Goal: Task Accomplishment & Management: Use online tool/utility

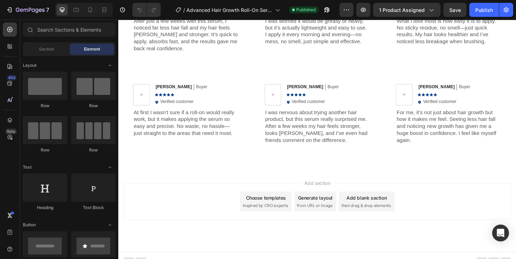
scroll to position [1503, 0]
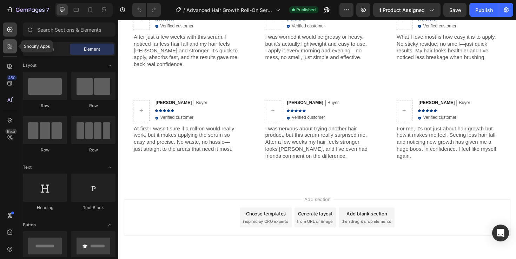
click at [10, 46] on icon at bounding box center [9, 46] width 7 height 7
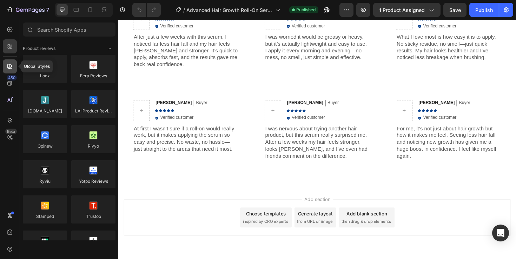
click at [6, 70] on div at bounding box center [10, 66] width 14 height 14
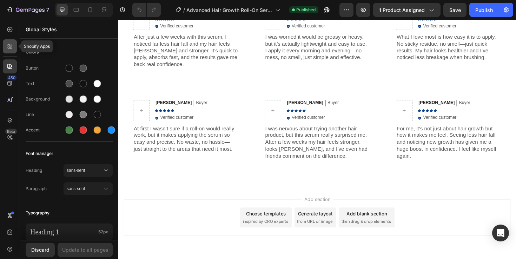
click at [13, 48] on icon at bounding box center [9, 46] width 7 height 7
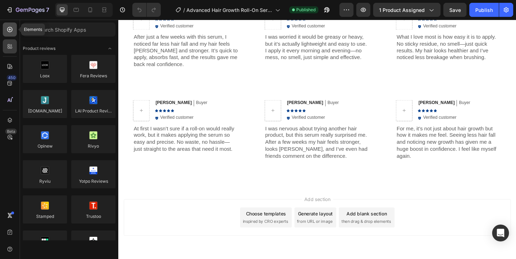
click at [11, 28] on icon at bounding box center [9, 29] width 7 height 7
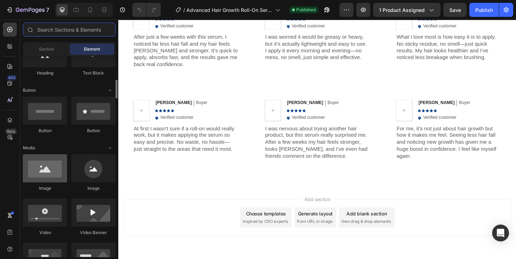
scroll to position [145, 0]
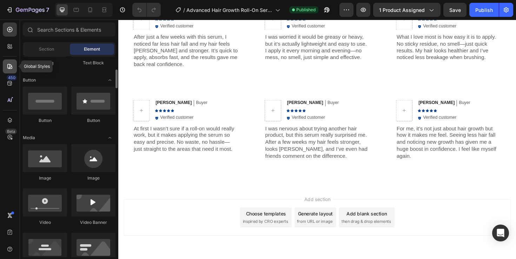
click at [9, 62] on div at bounding box center [10, 66] width 14 height 14
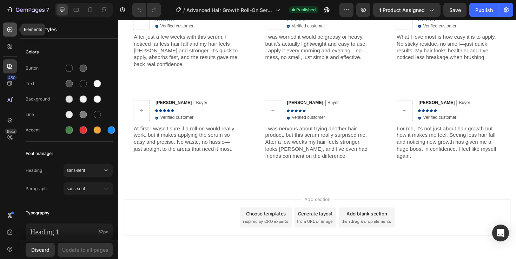
click at [11, 28] on icon at bounding box center [9, 29] width 7 height 7
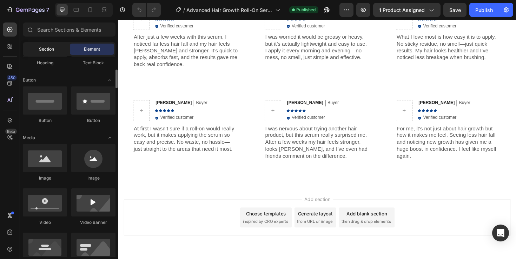
click at [49, 46] on span "Section" at bounding box center [46, 49] width 15 height 6
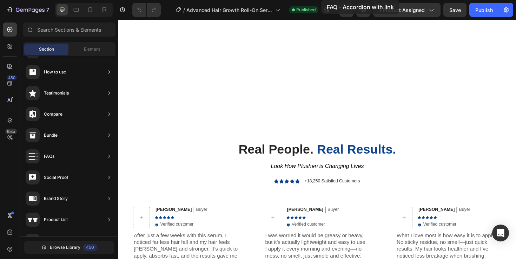
scroll to position [1272, 0]
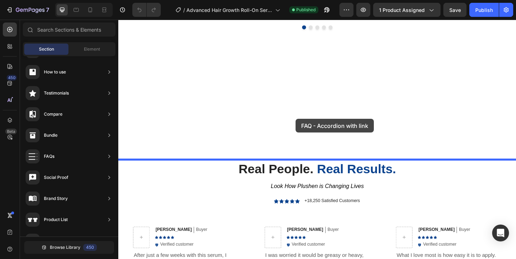
drag, startPoint x: 286, startPoint y: 118, endPoint x: 306, endPoint y: 124, distance: 20.9
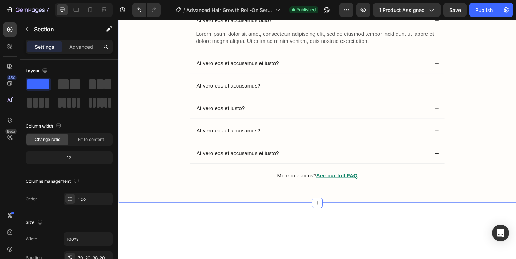
scroll to position [1360, 0]
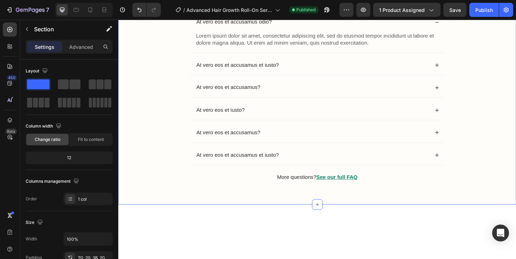
click at [223, 73] on div "Frequently Asked Questions Heading At vero eos et accusamus odio? Lorem ipsum d…" at bounding box center [328, 88] width 421 height 253
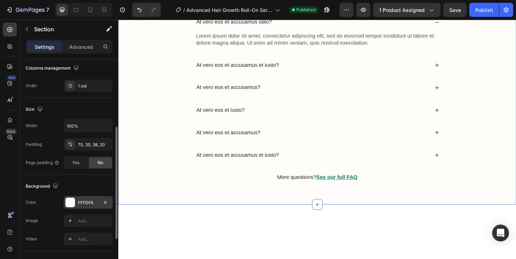
scroll to position [119, 0]
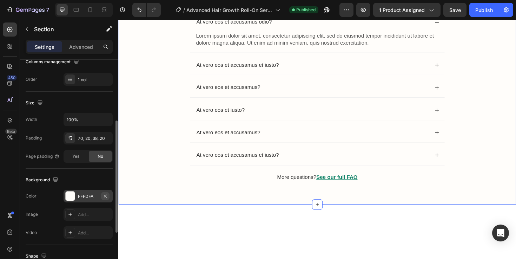
click at [107, 194] on icon "button" at bounding box center [105, 196] width 6 height 6
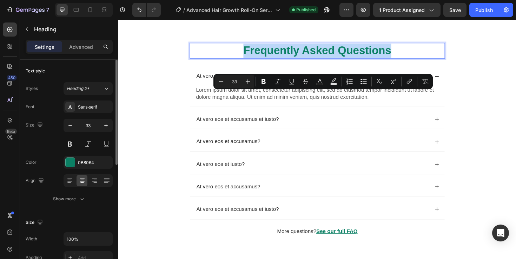
scroll to position [1290, 0]
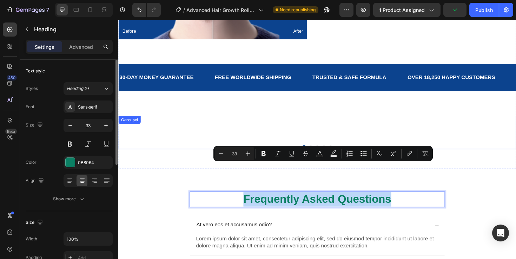
type input "16"
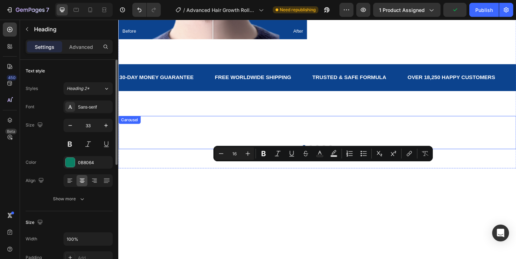
scroll to position [1101, 0]
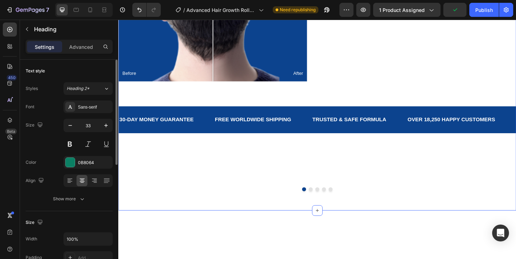
click at [310, 134] on div "30-DAY MONEY GUARANTEE Text Block FREE WORLDWIDE SHIPPING Text Block TRUSTED & …" at bounding box center [328, 125] width 421 height 28
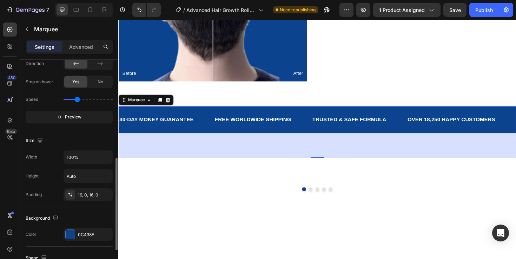
scroll to position [199, 0]
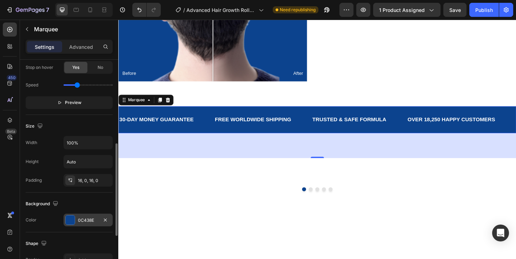
click at [68, 221] on div at bounding box center [70, 219] width 9 height 9
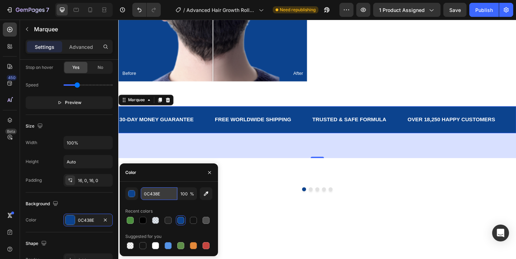
click at [167, 192] on input "0C438E" at bounding box center [159, 193] width 36 height 13
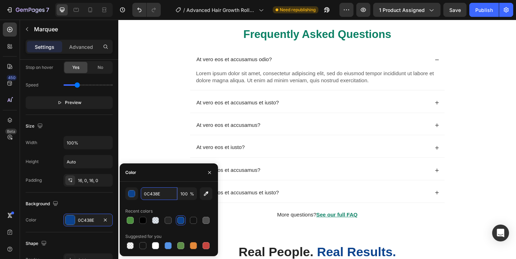
scroll to position [1409, 0]
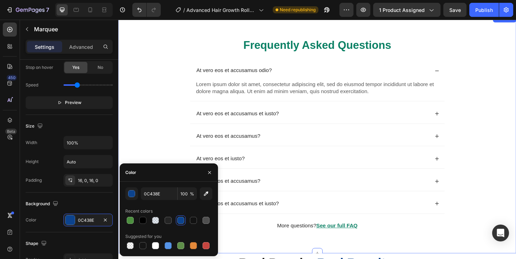
click at [282, 42] on h2 "Frequently Asked Questions" at bounding box center [329, 47] width 270 height 16
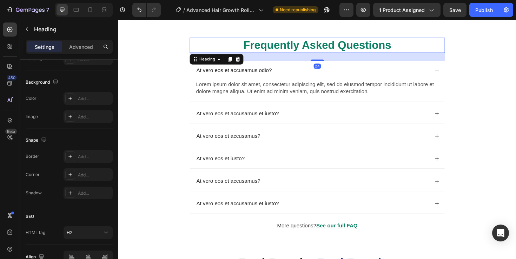
click at [282, 42] on h2 "Frequently Asked Questions" at bounding box center [329, 47] width 270 height 16
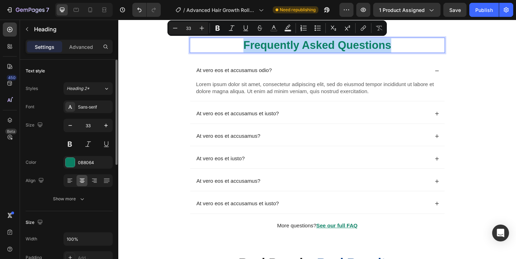
click at [282, 42] on p "Frequently Asked Questions" at bounding box center [328, 46] width 269 height 15
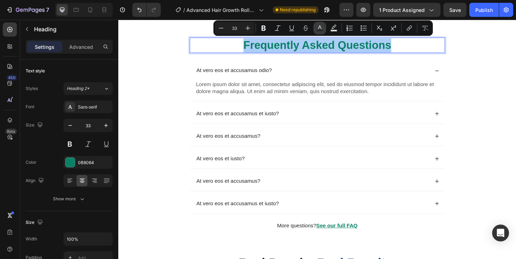
click at [320, 29] on icon "Editor contextual toolbar" at bounding box center [319, 28] width 7 height 7
type input "0B8064"
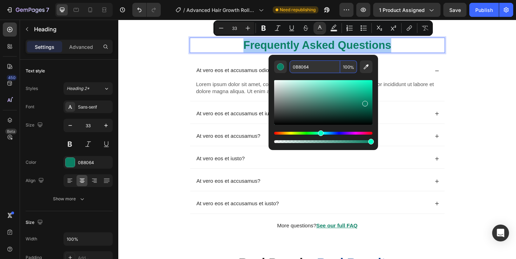
click at [324, 67] on input "0B8064" at bounding box center [315, 66] width 51 height 13
paste input "C438E"
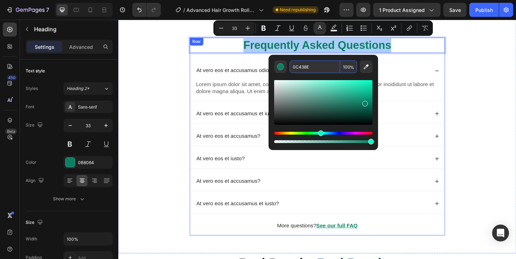
type input "0C438E"
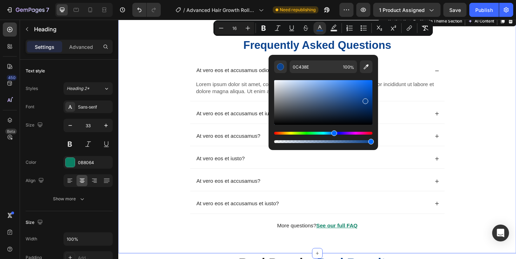
click at [493, 74] on div "⁠⁠⁠⁠⁠⁠⁠ Frequently Asked Questions Heading At vero eos et accusamus odio? Lorem…" at bounding box center [328, 146] width 407 height 215
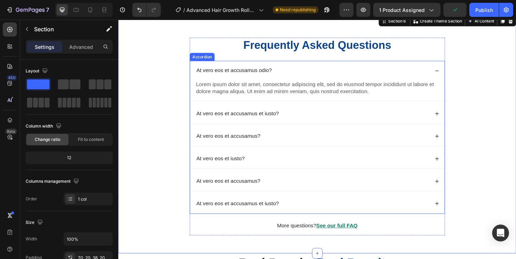
click at [452, 72] on div "At vero eos et accusamus odio?" at bounding box center [329, 73] width 270 height 21
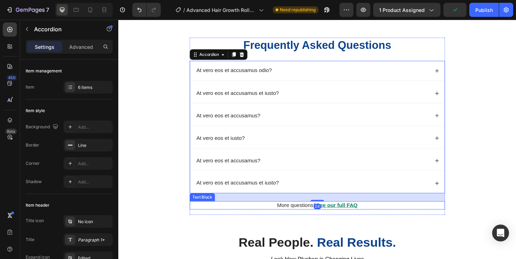
click at [391, 214] on p "More questions? See our full FAQ" at bounding box center [328, 215] width 269 height 7
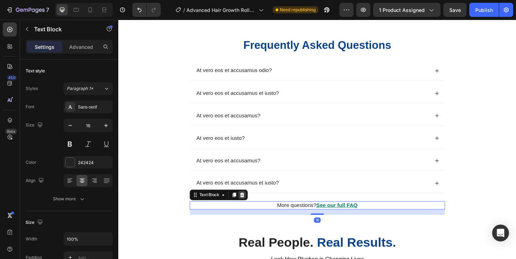
click at [252, 205] on div at bounding box center [249, 205] width 8 height 8
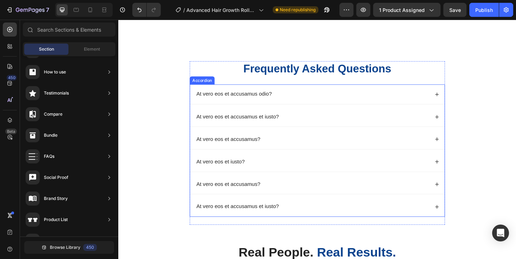
scroll to position [1384, 0]
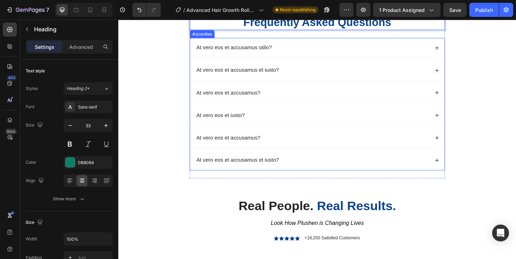
scroll to position [1437, 0]
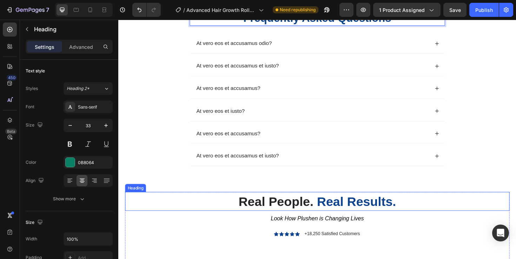
click at [285, 210] on strong "Real People." at bounding box center [284, 212] width 79 height 15
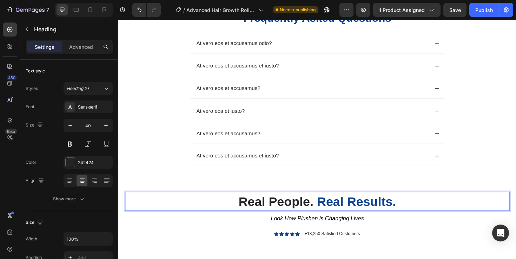
click at [285, 210] on strong "Real People." at bounding box center [284, 212] width 79 height 15
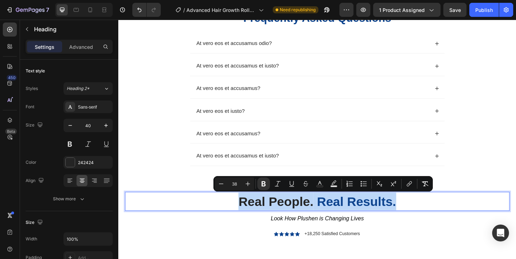
click at [309, 206] on strong "Real People." at bounding box center [284, 212] width 79 height 15
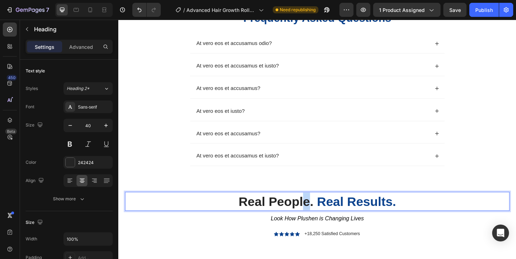
drag, startPoint x: 318, startPoint y: 206, endPoint x: 283, endPoint y: 207, distance: 34.7
click at [283, 207] on strong "Real People." at bounding box center [284, 212] width 79 height 15
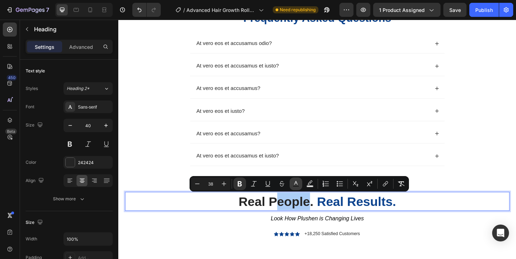
click at [299, 184] on icon "Editor contextual toolbar" at bounding box center [295, 183] width 7 height 7
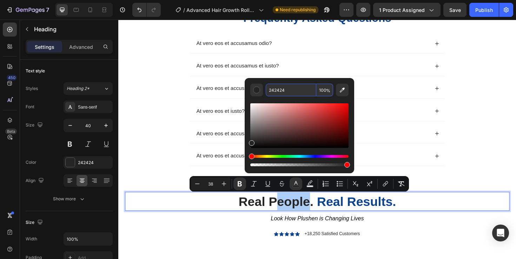
click at [287, 88] on input "242424" at bounding box center [291, 90] width 51 height 13
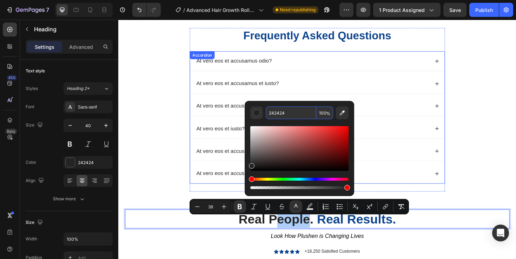
scroll to position [1410, 0]
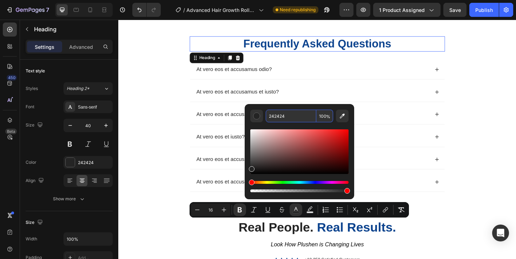
click at [268, 46] on span "Frequently Asked Questions" at bounding box center [329, 45] width 157 height 13
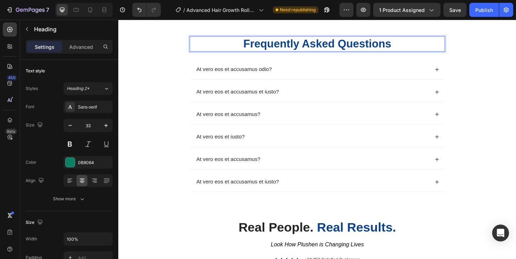
click at [268, 46] on span "Frequently Asked Questions" at bounding box center [329, 45] width 157 height 13
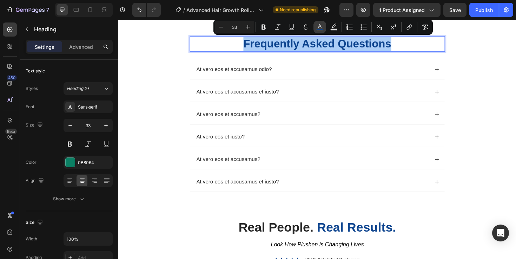
click at [323, 31] on button "color" at bounding box center [319, 27] width 13 height 13
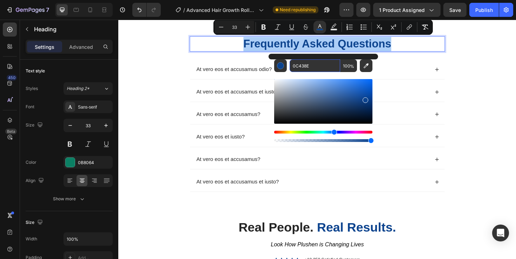
click at [312, 65] on input "0C438E" at bounding box center [315, 65] width 51 height 13
paste input "242424"
type input "242424"
click at [189, 88] on div "Frequently Asked Questions Heading 24 At vero eos et accusamus odio? At vero eo…" at bounding box center [328, 126] width 407 height 179
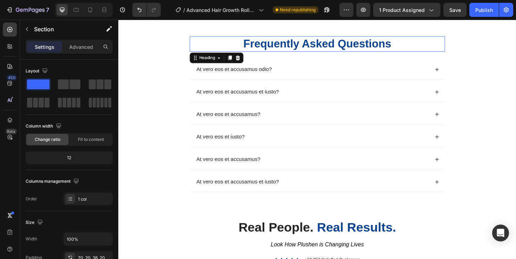
click at [273, 51] on span "Frequently Asked Questions" at bounding box center [329, 45] width 157 height 13
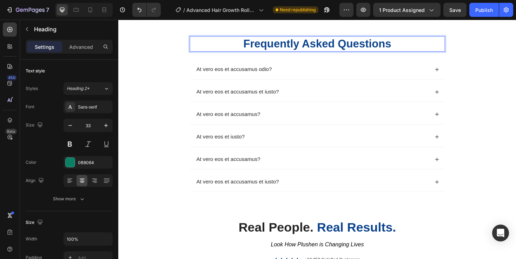
click at [273, 51] on span "Frequently Asked Questions" at bounding box center [329, 45] width 157 height 13
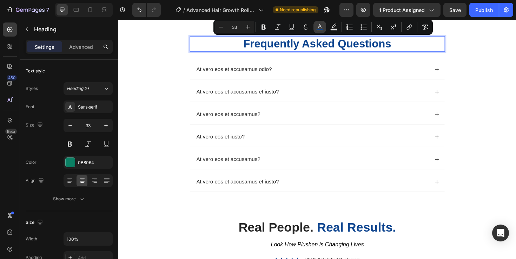
click at [319, 30] on rect "Editor contextual toolbar" at bounding box center [320, 30] width 7 height 2
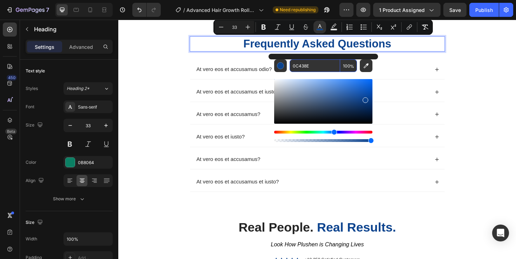
click at [315, 64] on input "0C438E" at bounding box center [315, 65] width 51 height 13
paste input "242424"
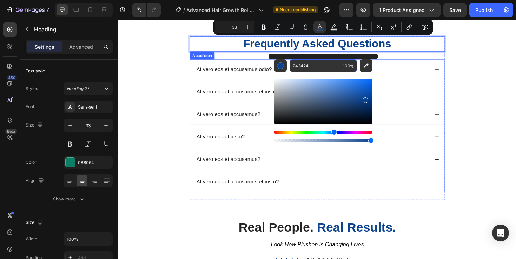
type input "242424"
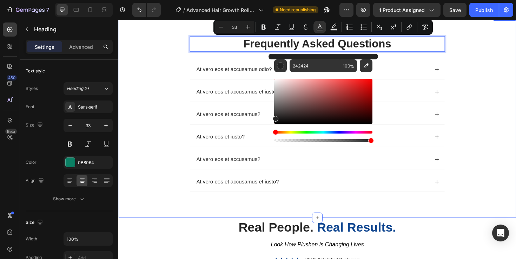
click at [177, 78] on div "Frequently Asked Questions Heading 24 At vero eos et accusamus odio? At vero eo…" at bounding box center [328, 126] width 407 height 179
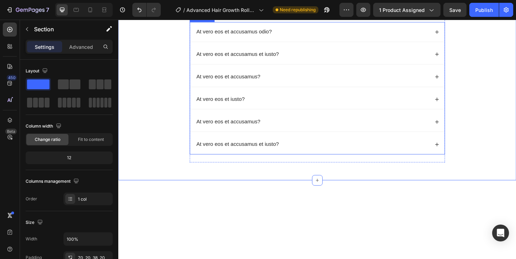
scroll to position [1338, 0]
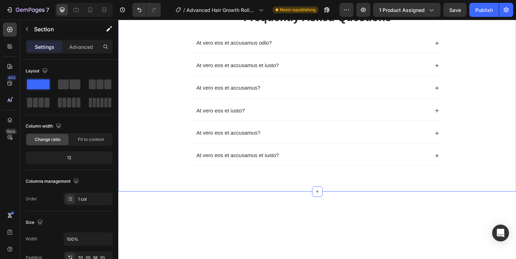
drag, startPoint x: 76, startPoint y: 49, endPoint x: 76, endPoint y: 55, distance: 5.6
click at [76, 49] on p "Advanced" at bounding box center [81, 46] width 24 height 7
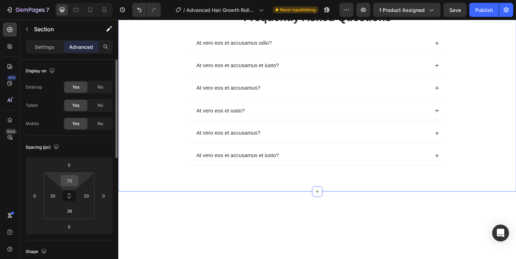
click at [72, 175] on input "70" at bounding box center [69, 180] width 14 height 11
click at [73, 182] on input "70" at bounding box center [69, 180] width 14 height 11
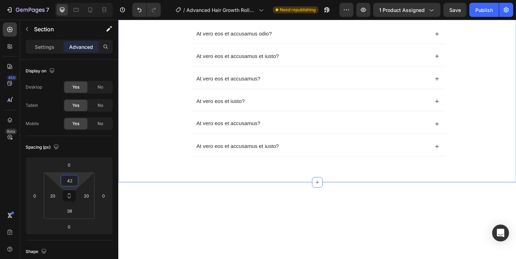
type input "42"
click at [172, 98] on div "⁠⁠⁠⁠⁠⁠⁠ Frequently Asked Questions Heading At vero eos et accusamus odio? At ve…" at bounding box center [328, 88] width 421 height 207
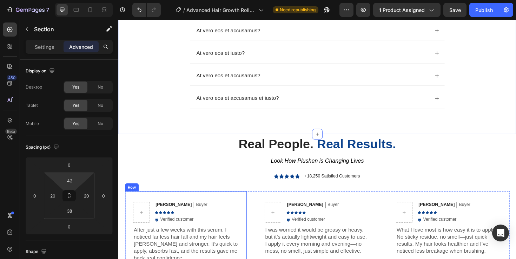
click at [212, 180] on div "Real People. Real Results. Heading Look How Plushen is Changing Lives Text bloc…" at bounding box center [328, 262] width 407 height 243
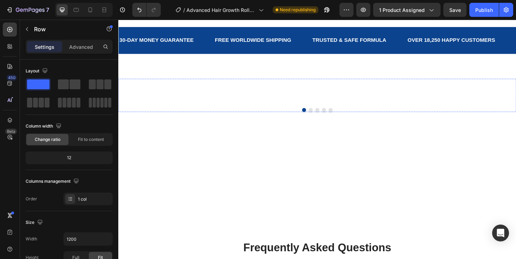
click at [239, 92] on img at bounding box center [204, 92] width 120 height 0
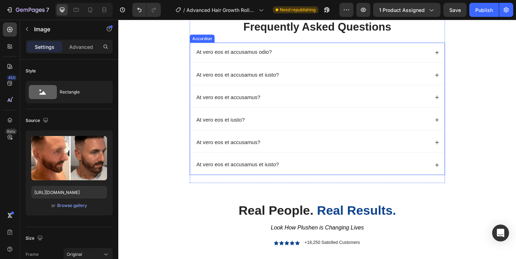
scroll to position [1435, 0]
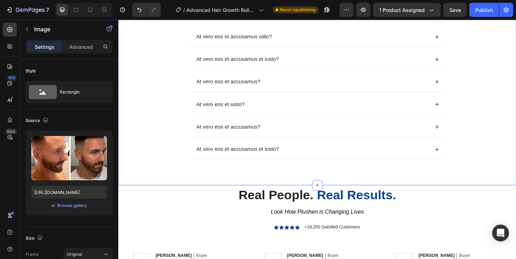
click at [252, 199] on strong "Real People." at bounding box center [284, 205] width 79 height 15
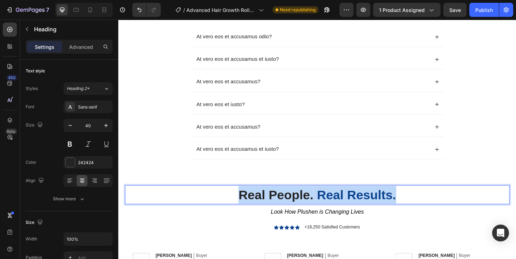
click at [252, 199] on strong "Real People." at bounding box center [284, 205] width 79 height 15
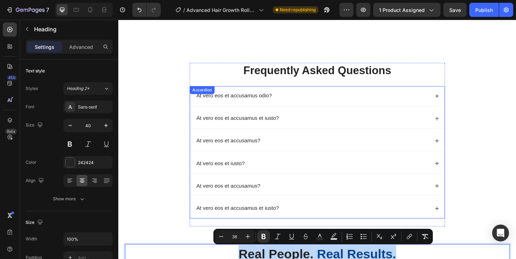
scroll to position [1358, 0]
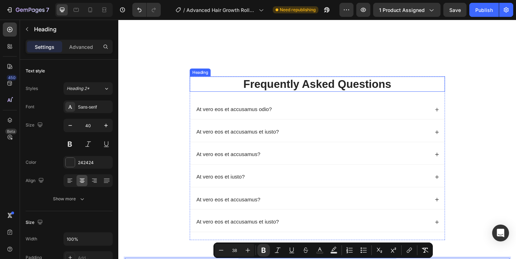
click at [298, 86] on span "Frequently Asked Questions" at bounding box center [329, 87] width 157 height 13
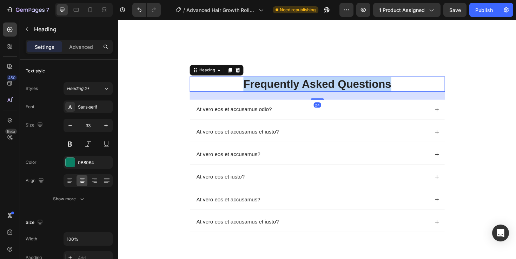
click at [298, 86] on span "Frequently Asked Questions" at bounding box center [329, 87] width 157 height 13
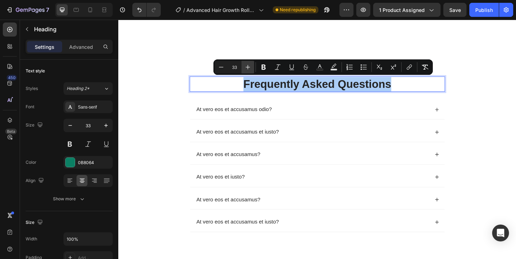
click at [249, 67] on icon "Editor contextual toolbar" at bounding box center [247, 67] width 7 height 7
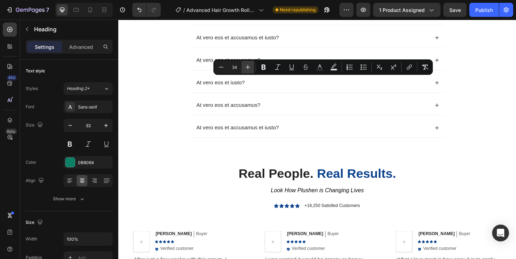
click at [249, 67] on icon "Editor contextual toolbar" at bounding box center [247, 67] width 7 height 7
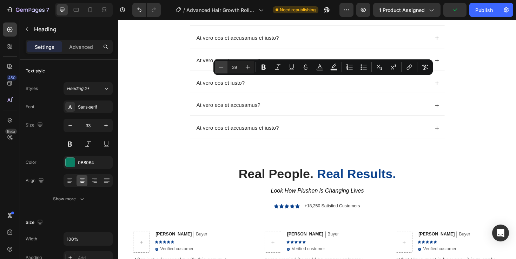
click at [224, 68] on icon "Editor contextual toolbar" at bounding box center [221, 67] width 7 height 7
type input "38"
click at [178, 125] on div "Frequently Asked Questions Heading 24 At vero eos et accusamus odio? At vero eo…" at bounding box center [328, 69] width 407 height 180
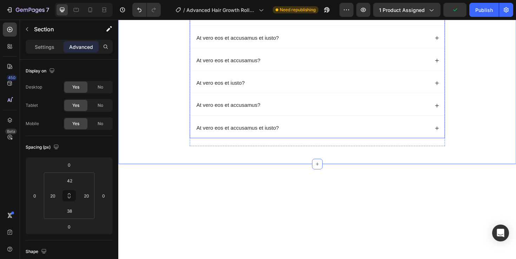
scroll to position [1307, 0]
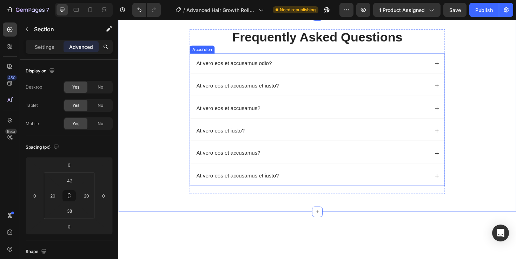
click at [250, 69] on p "At vero eos et accusamus odio?" at bounding box center [241, 65] width 80 height 7
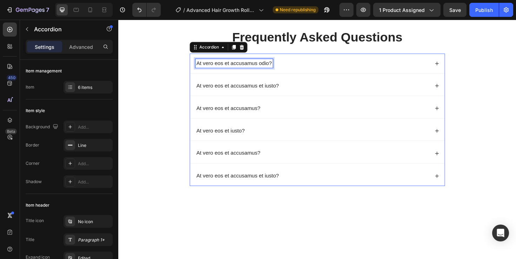
click at [250, 69] on p "At vero eos et accusamus odio?" at bounding box center [241, 65] width 80 height 7
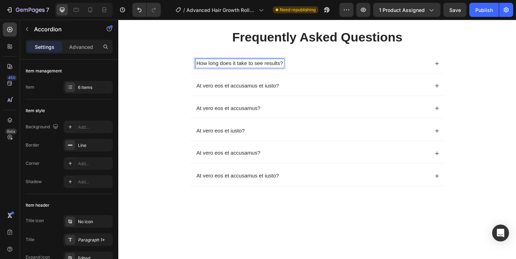
click at [312, 71] on div "How long does it take to see results?" at bounding box center [324, 65] width 248 height 9
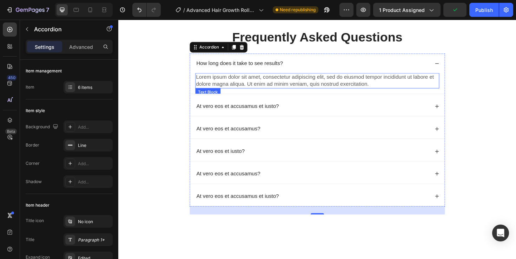
click at [239, 92] on p "Lorem ipsum dolor sit amet, consectetur adipiscing elit, sed do eiusmod tempor …" at bounding box center [328, 84] width 257 height 15
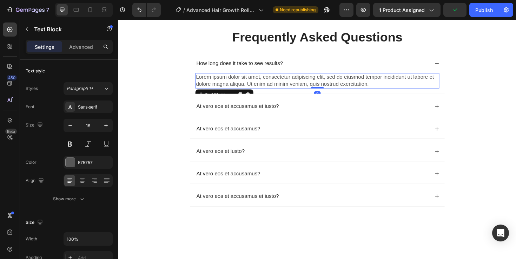
click at [239, 92] on p "Lorem ipsum dolor sit amet, consectetur adipiscing elit, sed do eiusmod tempor …" at bounding box center [328, 84] width 257 height 15
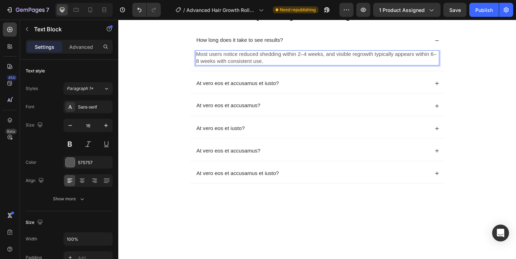
scroll to position [1332, 0]
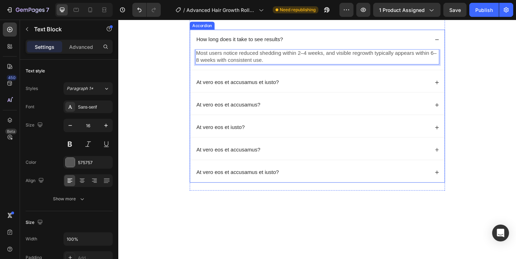
click at [219, 90] on p "At vero eos et accusamus et iusto?" at bounding box center [244, 85] width 87 height 7
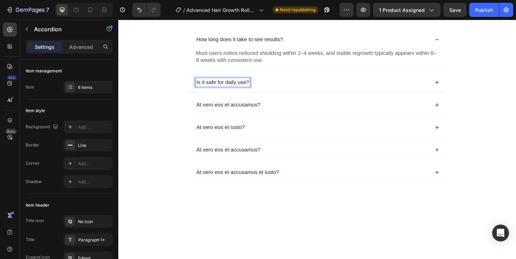
click at [308, 51] on div "How long does it take to see results?" at bounding box center [329, 40] width 270 height 21
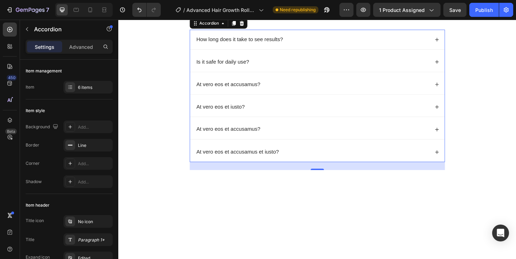
click at [275, 69] on div "Is it safe for daily use?" at bounding box center [324, 64] width 248 height 9
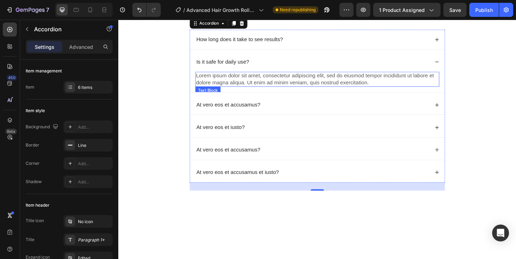
click at [253, 90] on p "Lorem ipsum dolor sit amet, consectetur adipiscing elit, sed do eiusmod tempor …" at bounding box center [328, 82] width 257 height 15
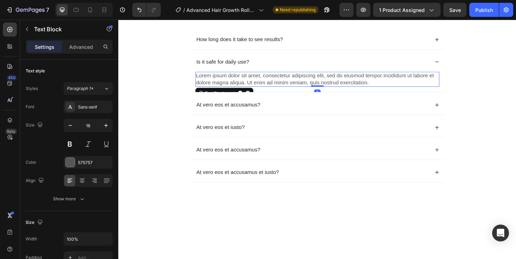
click at [253, 90] on p "Lorem ipsum dolor sit amet, consectetur adipiscing elit, sed do eiusmod tempor …" at bounding box center [328, 82] width 257 height 15
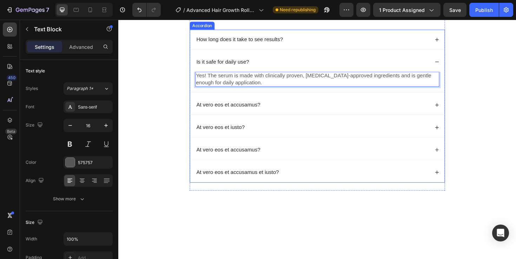
click at [267, 75] on div "Is it safe for daily use?" at bounding box center [329, 64] width 270 height 21
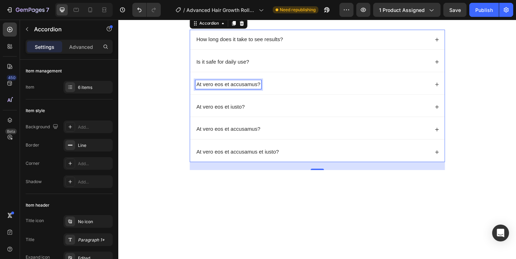
click at [227, 92] on p "At vero eos et accusamus?" at bounding box center [235, 88] width 68 height 7
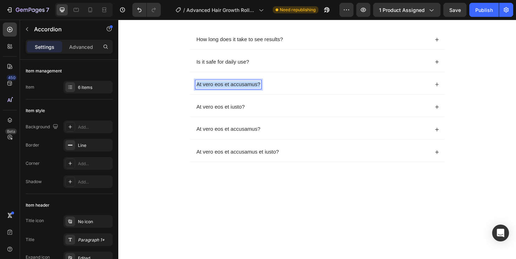
click at [227, 92] on p "At vero eos et accusamus?" at bounding box center [235, 88] width 68 height 7
click at [299, 93] on div "Will it leave my hair oily or sticky?" at bounding box center [324, 88] width 248 height 9
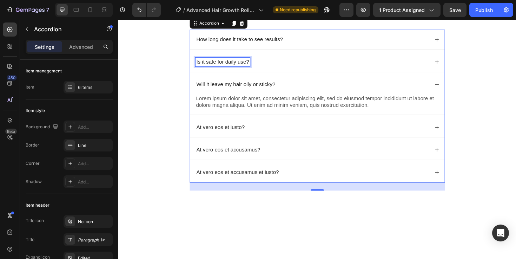
click at [230, 68] on p "Is it safe for daily use?" at bounding box center [229, 64] width 56 height 7
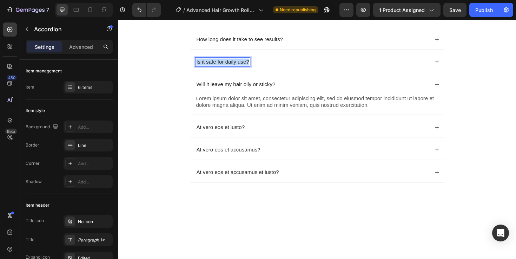
click at [230, 68] on p "Is it safe for daily use?" at bounding box center [229, 64] width 56 height 7
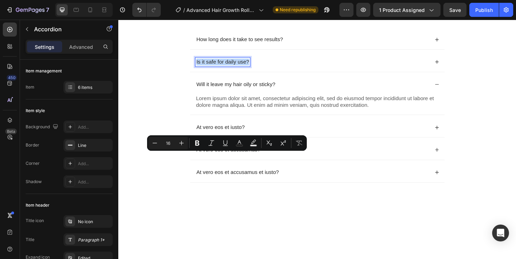
copy p "Is it safe for daily use?"
click at [229, 92] on p "Will it leave my hair oily or sticky?" at bounding box center [243, 88] width 84 height 7
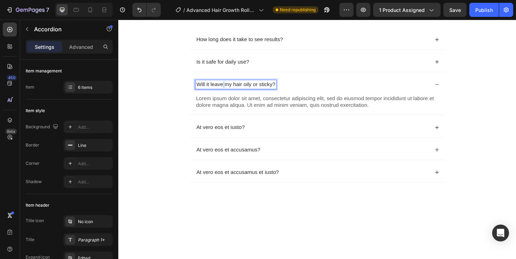
click at [229, 92] on p "Will it leave my hair oily or sticky?" at bounding box center [243, 88] width 84 height 7
click at [293, 69] on div "Is it safe for daily use?" at bounding box center [324, 64] width 248 height 9
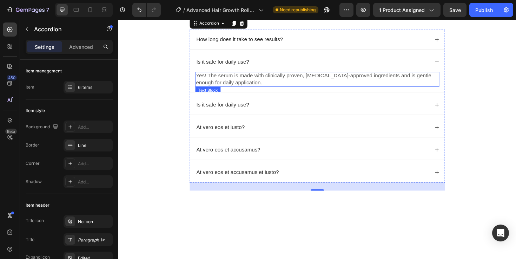
click at [249, 90] on p "Yes! The serum is made with clinically proven, [MEDICAL_DATA]-approved ingredie…" at bounding box center [328, 82] width 257 height 15
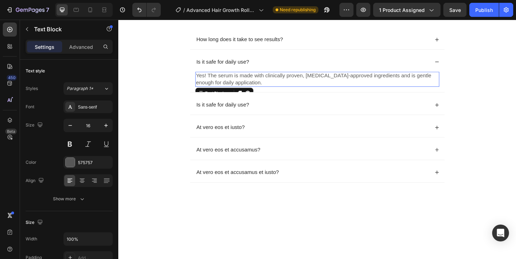
click at [249, 90] on p "Yes! The serum is made with clinically proven, [MEDICAL_DATA]-approved ingredie…" at bounding box center [328, 82] width 257 height 15
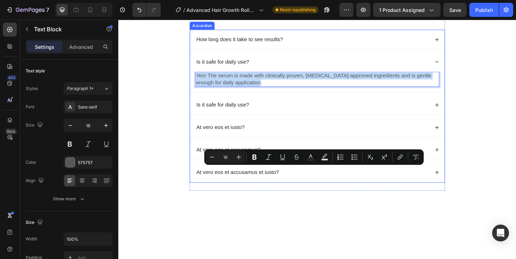
click at [186, 159] on div "⁠⁠⁠⁠⁠⁠⁠ Frequently Asked Questions Heading How long does it take to see results…" at bounding box center [328, 105] width 407 height 201
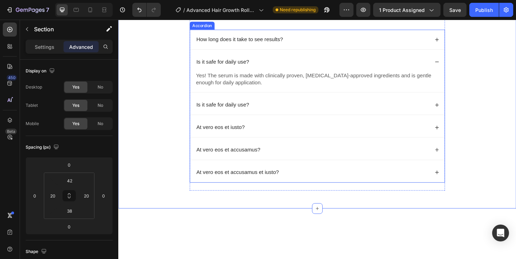
click at [282, 69] on div "Is it safe for daily use?" at bounding box center [324, 64] width 248 height 9
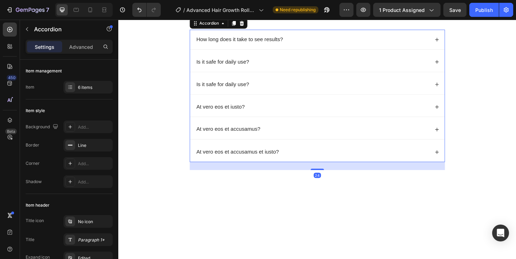
click at [271, 93] on div "Is it safe for daily use?" at bounding box center [324, 88] width 248 height 9
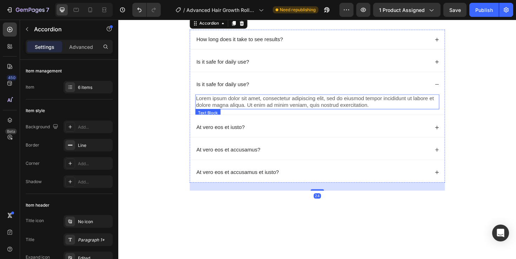
click at [250, 114] on p "Lorem ipsum dolor sit amet, consectetur adipiscing elit, sed do eiusmod tempor …" at bounding box center [328, 106] width 257 height 15
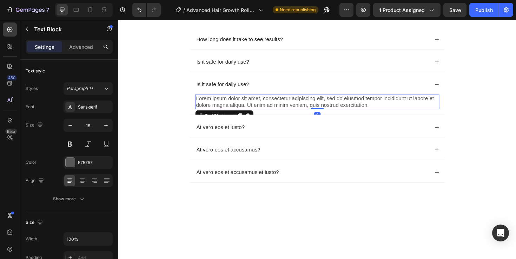
click at [250, 114] on p "Lorem ipsum dolor sit amet, consectetur adipiscing elit, sed do eiusmod tempor …" at bounding box center [328, 106] width 257 height 15
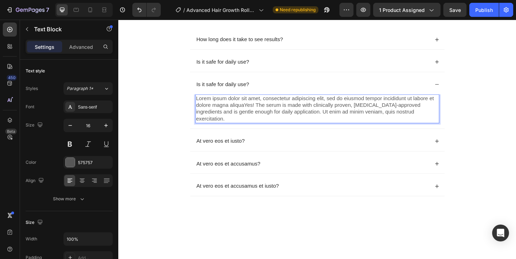
click at [250, 128] on p "Lorem ipsum dolor sit amet, consectetur adipiscing elit, sed do eiusmod tempor …" at bounding box center [328, 113] width 257 height 29
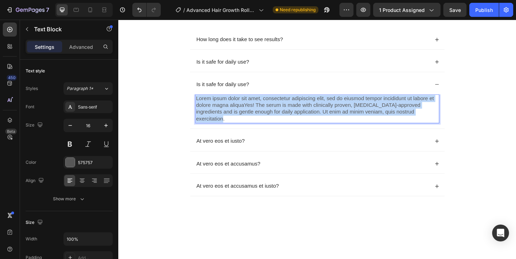
click at [250, 128] on p "Lorem ipsum dolor sit amet, consectetur adipiscing elit, sed do eiusmod tempor …" at bounding box center [328, 113] width 257 height 29
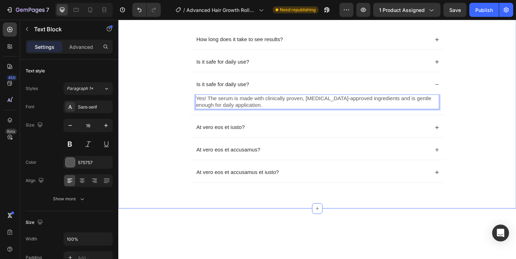
click at [155, 204] on div "⁠⁠⁠⁠⁠⁠⁠ Frequently Asked Questions Heading How long does it take to see results…" at bounding box center [328, 105] width 407 height 201
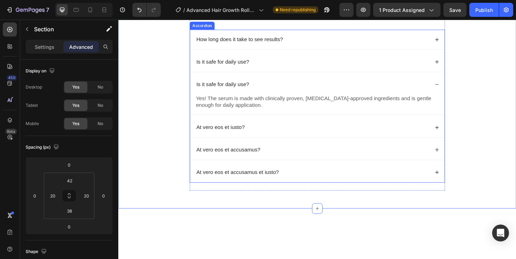
click at [244, 92] on p "Is it safe for daily use?" at bounding box center [229, 88] width 56 height 7
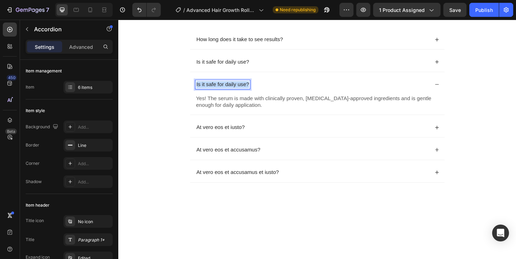
click at [244, 92] on p "Is it safe for daily use?" at bounding box center [229, 88] width 56 height 7
click at [232, 92] on p "Will it leave my hair oily or sticky?" at bounding box center [243, 88] width 84 height 7
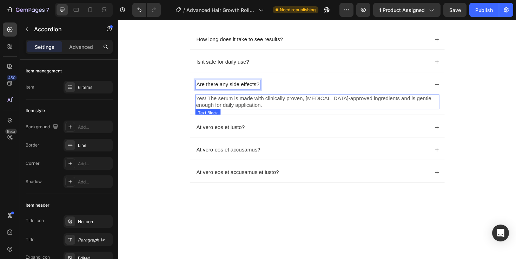
click at [240, 114] on p "Yes! The serum is made with clinically proven, [MEDICAL_DATA]-approved ingredie…" at bounding box center [328, 106] width 257 height 15
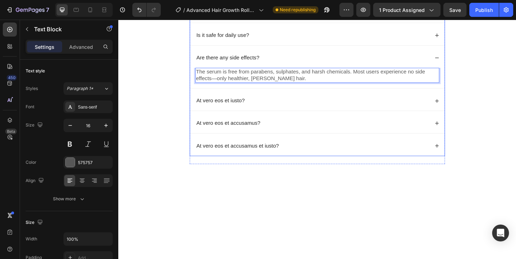
scroll to position [1375, 0]
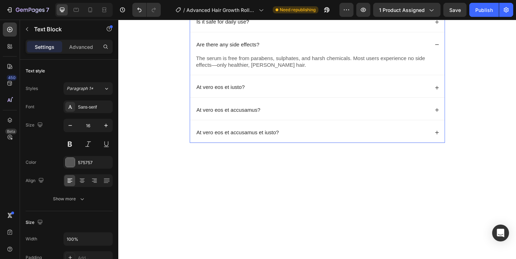
click at [217, 95] on p "At vero eos et iusto?" at bounding box center [226, 91] width 51 height 7
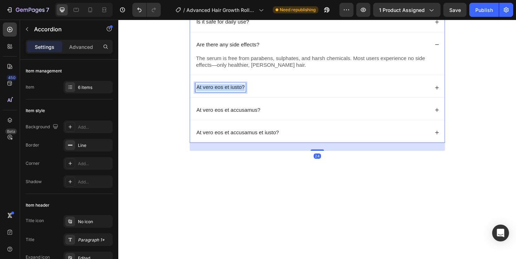
click at [217, 95] on p "At vero eos et iusto?" at bounding box center [226, 91] width 51 height 7
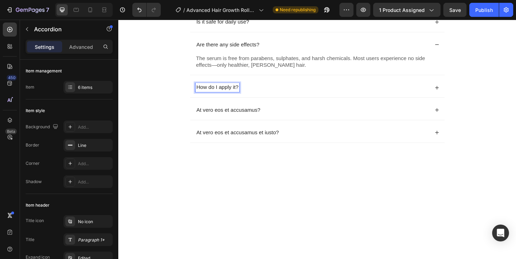
click at [279, 96] on div "How do I apply it?" at bounding box center [324, 91] width 248 height 9
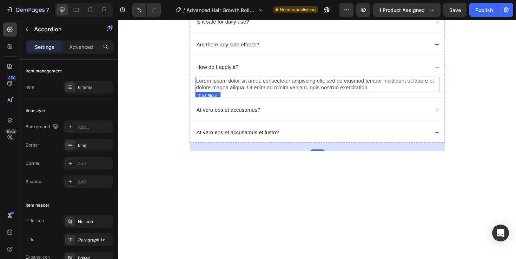
click at [245, 95] on p "Lorem ipsum dolor sit amet, consectetur adipiscing elit, sed do eiusmod tempor …" at bounding box center [328, 88] width 257 height 15
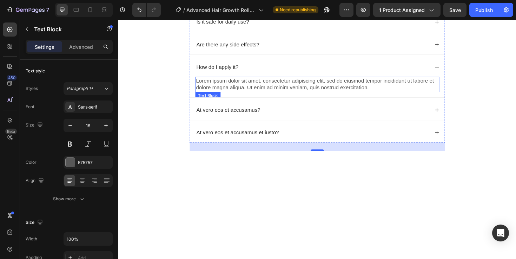
click at [245, 95] on p "Lorem ipsum dolor sit amet, consectetur adipiscing elit, sed do eiusmod tempor …" at bounding box center [328, 88] width 257 height 15
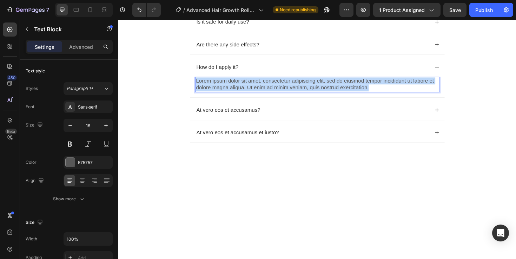
click at [245, 95] on p "Lorem ipsum dolor sit amet, consectetur adipiscing elit, sed do eiusmod tempor …" at bounding box center [328, 88] width 257 height 15
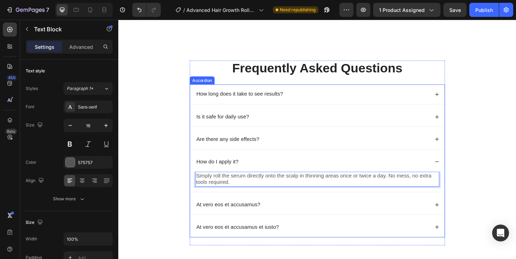
scroll to position [1420, 0]
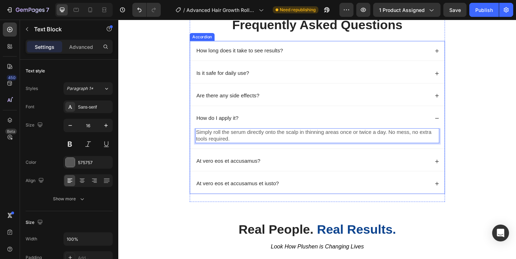
click at [236, 167] on p "At vero eos et accusamus?" at bounding box center [235, 169] width 68 height 7
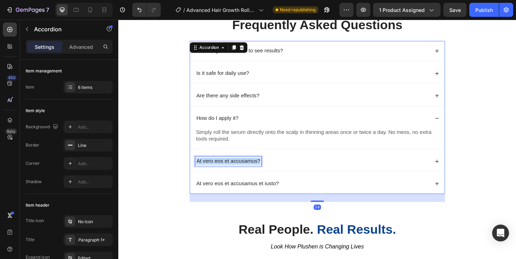
click at [236, 167] on p "At vero eos et accusamus?" at bounding box center [235, 169] width 68 height 7
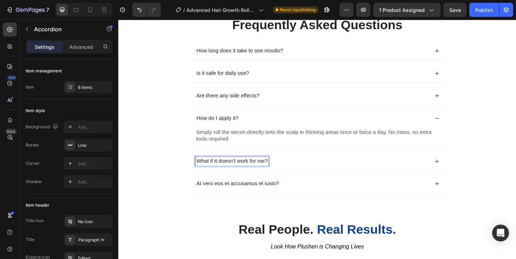
click at [299, 169] on div "What if it doesn’t work for me?" at bounding box center [324, 169] width 248 height 9
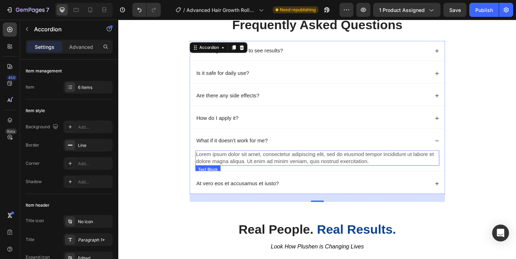
click at [274, 168] on p "Lorem ipsum dolor sit amet, consectetur adipiscing elit, sed do eiusmod tempor …" at bounding box center [328, 166] width 257 height 15
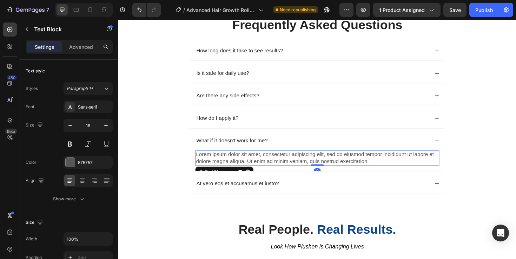
click at [274, 168] on p "Lorem ipsum dolor sit amet, consectetur adipiscing elit, sed do eiusmod tempor …" at bounding box center [328, 166] width 257 height 15
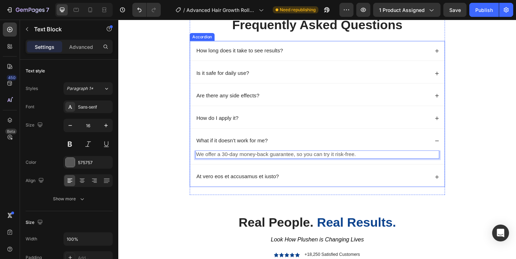
click at [233, 185] on p "At vero eos et accusamus et iusto?" at bounding box center [244, 185] width 87 height 7
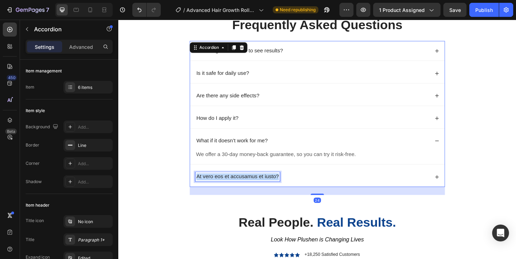
click at [233, 185] on p "At vero eos et accusamus et iusto?" at bounding box center [244, 185] width 87 height 7
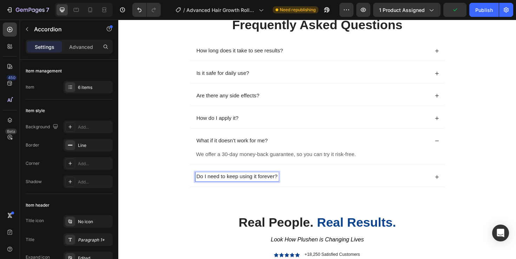
click at [318, 184] on div "Do I need to keep using it forever?" at bounding box center [324, 185] width 248 height 9
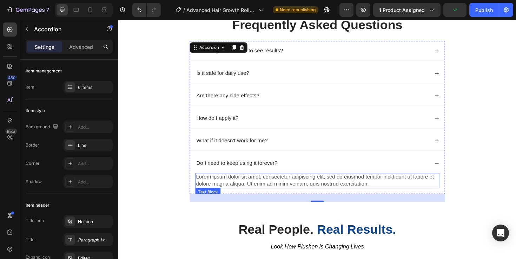
click at [266, 189] on p "Lorem ipsum dolor sit amet, consectetur adipiscing elit, sed do eiusmod tempor …" at bounding box center [328, 189] width 257 height 15
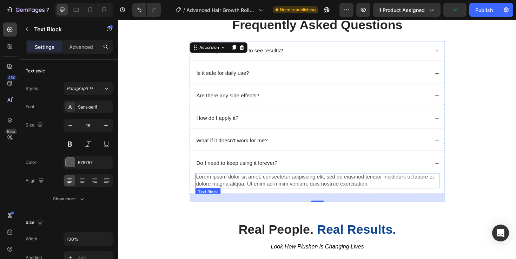
click at [266, 189] on p "Lorem ipsum dolor sit amet, consectetur adipiscing elit, sed do eiusmod tempor …" at bounding box center [328, 189] width 257 height 15
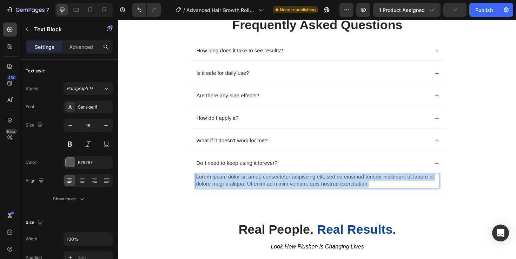
click at [266, 189] on p "Lorem ipsum dolor sit amet, consectetur adipiscing elit, sed do eiusmod tempor …" at bounding box center [328, 189] width 257 height 15
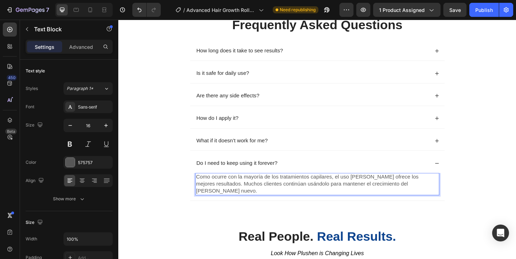
click at [252, 193] on p "Como ocurre con la mayoría de los tratamientos capilares, el uso [PERSON_NAME] …" at bounding box center [328, 193] width 257 height 22
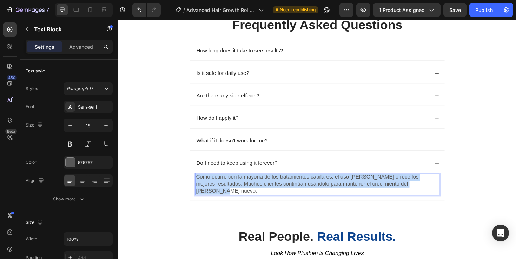
click at [252, 193] on p "Como ocurre con la mayoría de los tratamientos capilares, el uso [PERSON_NAME] …" at bounding box center [328, 193] width 257 height 22
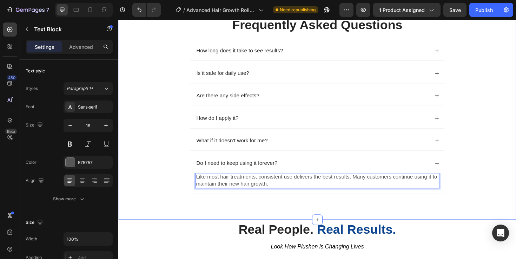
click at [212, 216] on div "⁠⁠⁠⁠⁠⁠⁠ Frequently Asked Questions Heading How long does it take to see results…" at bounding box center [328, 117] width 407 height 201
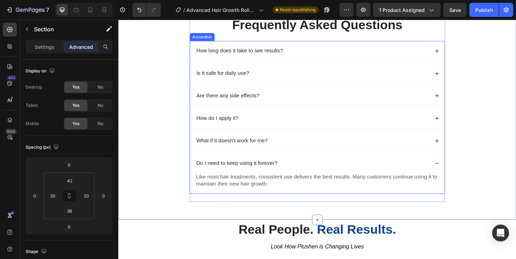
click at [267, 153] on div "What if it doesn’t work for me?" at bounding box center [329, 148] width 270 height 21
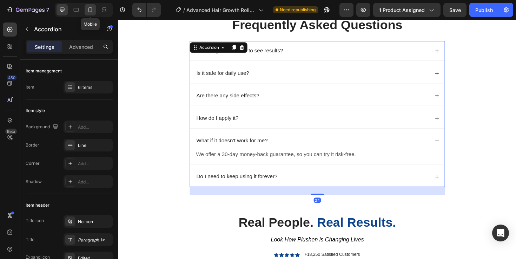
click at [91, 8] on icon at bounding box center [90, 9] width 7 height 7
type input "7"
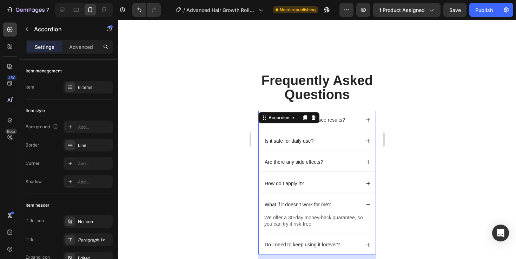
scroll to position [1516, 0]
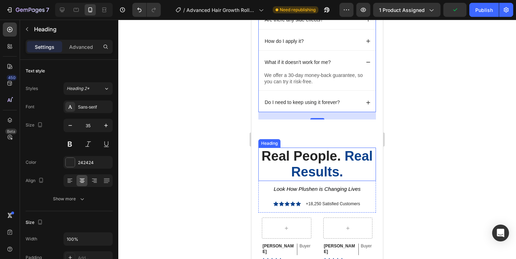
click at [320, 167] on strong "Real Results." at bounding box center [331, 163] width 81 height 31
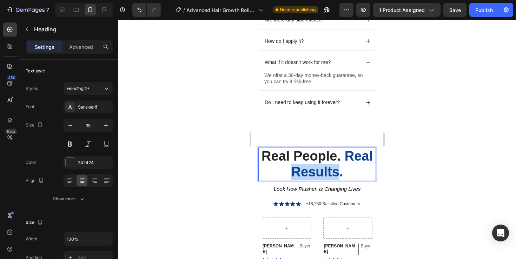
click at [304, 168] on strong "Real Results." at bounding box center [331, 163] width 81 height 31
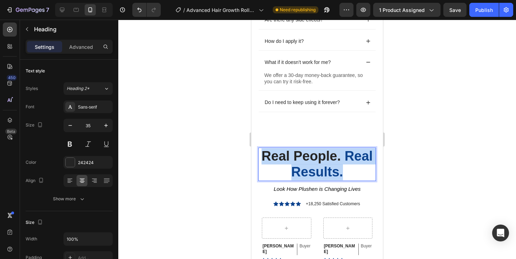
click at [304, 168] on strong "Real Results." at bounding box center [331, 163] width 81 height 31
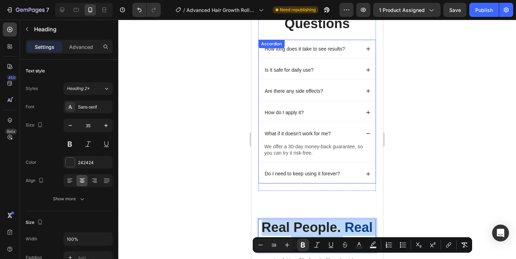
scroll to position [1384, 0]
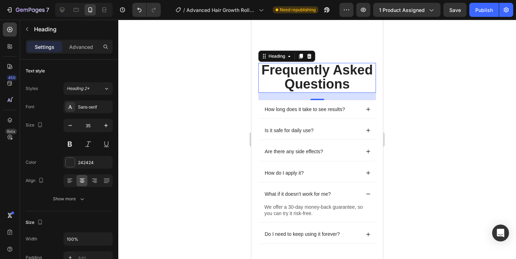
click at [298, 74] on span "Frequently Asked Questions" at bounding box center [316, 76] width 111 height 29
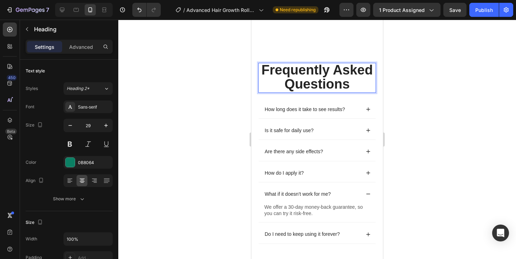
click at [298, 74] on span "Frequently Asked Questions" at bounding box center [316, 76] width 111 height 29
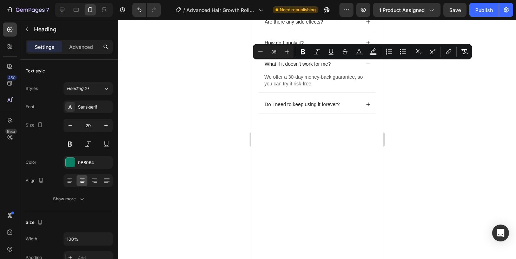
scroll to position [1307, 0]
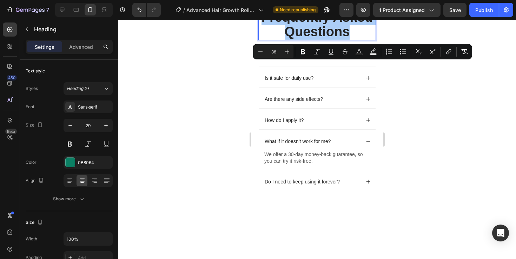
click at [424, 106] on div at bounding box center [317, 139] width 398 height 239
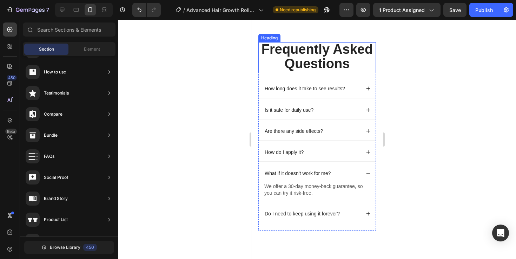
scroll to position [1274, 0]
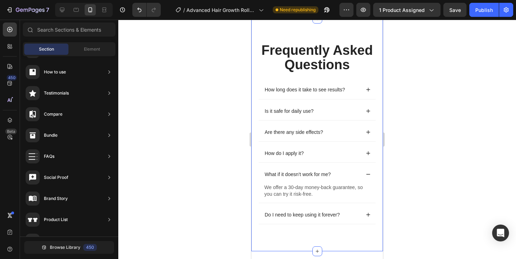
click at [339, 84] on div "⁠⁠⁠⁠⁠⁠⁠ Frequently Asked Questions Heading How long does it take to see results…" at bounding box center [317, 135] width 132 height 232
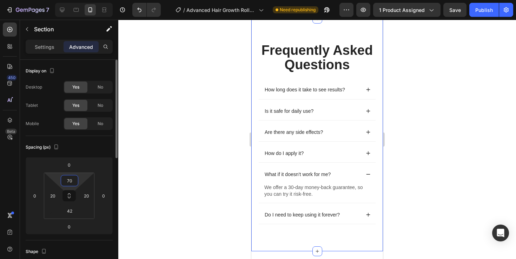
click at [72, 180] on input "70" at bounding box center [69, 180] width 14 height 11
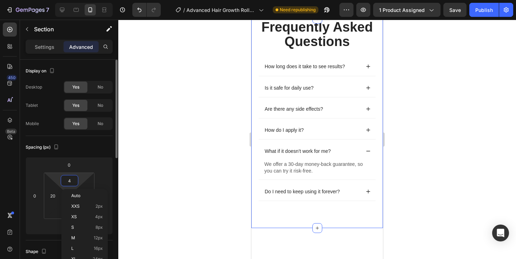
type input "42"
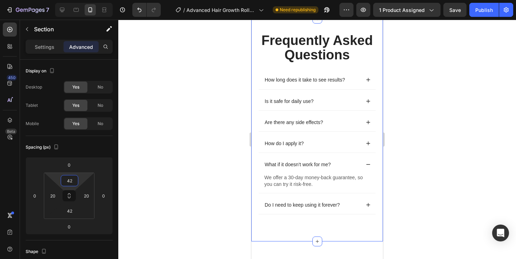
click at [432, 112] on div at bounding box center [317, 139] width 398 height 239
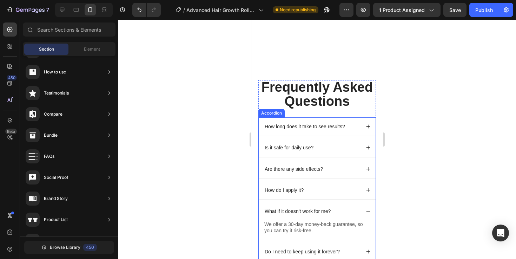
scroll to position [1377, 0]
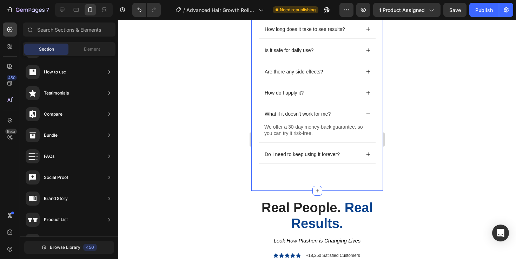
click at [352, 181] on div "⁠⁠⁠⁠⁠⁠⁠ Frequently Asked Questions Heading How long does it take to see results…" at bounding box center [317, 79] width 132 height 222
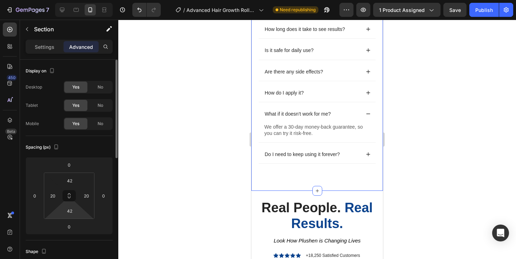
click at [79, 0] on html "7 / Advanced Hair Growth Roll-On Serum Need republishing Preview 1 product assi…" at bounding box center [258, 0] width 516 height 0
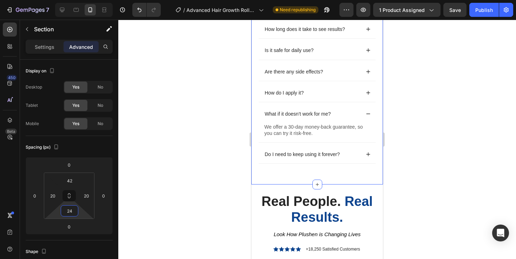
type input "2"
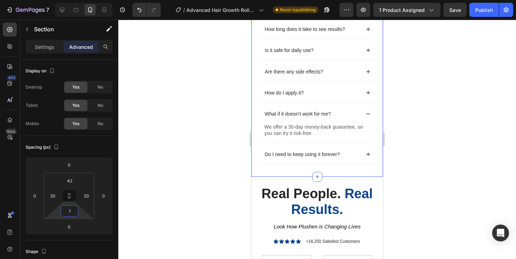
type input "12"
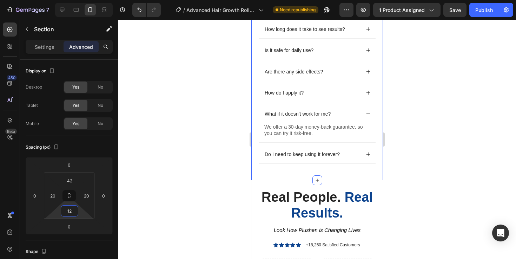
click at [399, 139] on div at bounding box center [317, 139] width 398 height 239
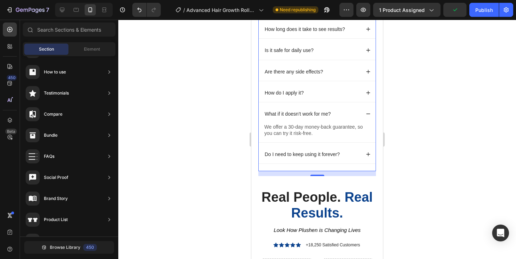
click at [340, 166] on div "⁠⁠⁠⁠⁠⁠⁠ Frequently Asked Questions Heading How long does it take to see results…" at bounding box center [317, 77] width 118 height 188
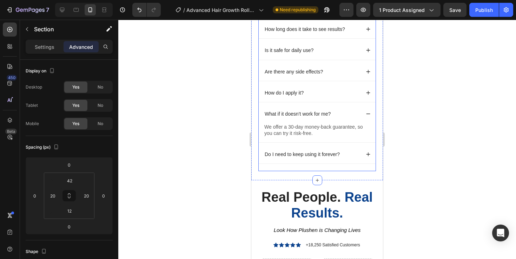
click at [329, 167] on div "⁠⁠⁠⁠⁠⁠⁠ Frequently Asked Questions Heading How long does it take to see results…" at bounding box center [317, 77] width 118 height 188
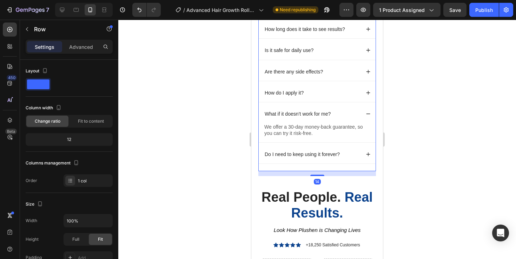
drag, startPoint x: 316, startPoint y: 174, endPoint x: 319, endPoint y: 164, distance: 11.2
click at [319, 164] on div "⁠⁠⁠⁠⁠⁠⁠ Frequently Asked Questions Heading How long does it take to see results…" at bounding box center [317, 77] width 118 height 188
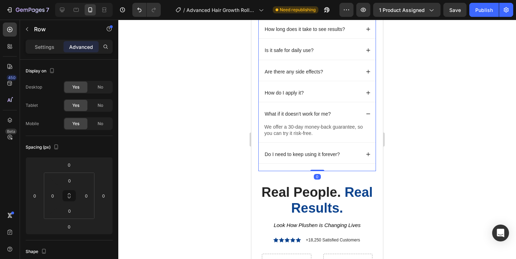
click at [468, 162] on div at bounding box center [317, 139] width 398 height 239
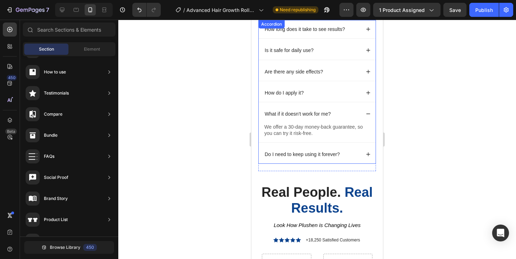
click at [370, 116] on div "What if it doesn’t work for me?" at bounding box center [317, 114] width 117 height 18
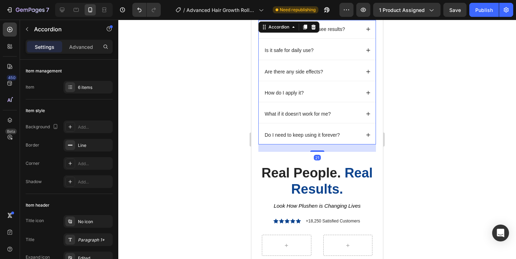
click at [438, 125] on div at bounding box center [317, 139] width 398 height 239
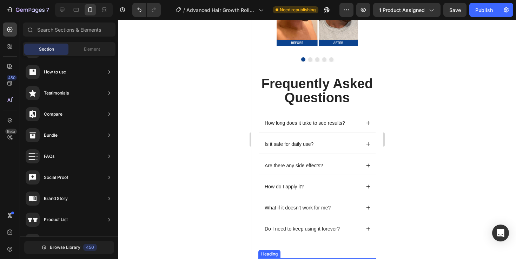
scroll to position [1283, 0]
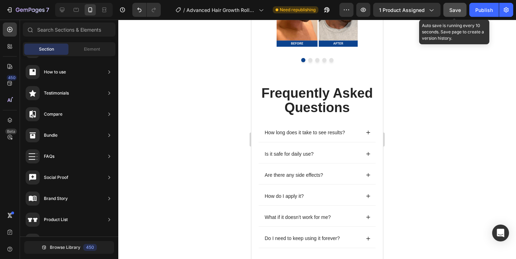
click at [457, 11] on span "Save" at bounding box center [455, 10] width 12 height 6
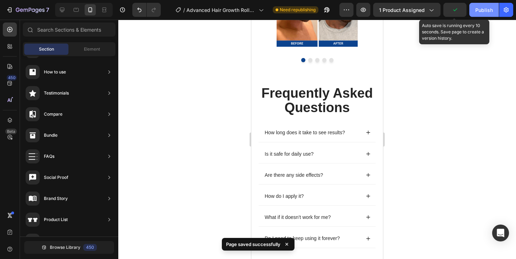
click at [486, 10] on div "Publish" at bounding box center [484, 9] width 18 height 7
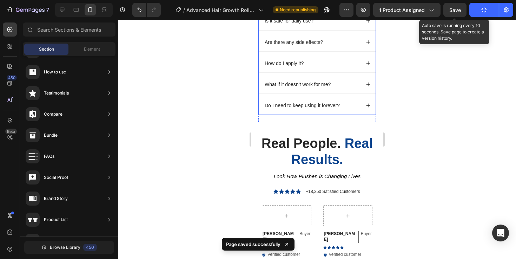
scroll to position [1406, 0]
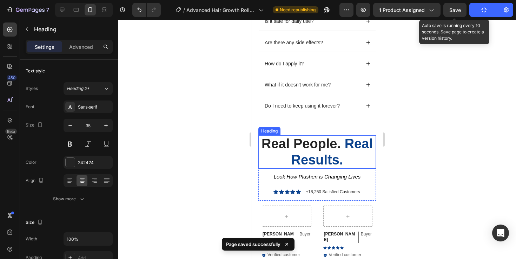
click at [350, 154] on h2 "Real People. Real Results." at bounding box center [317, 151] width 118 height 33
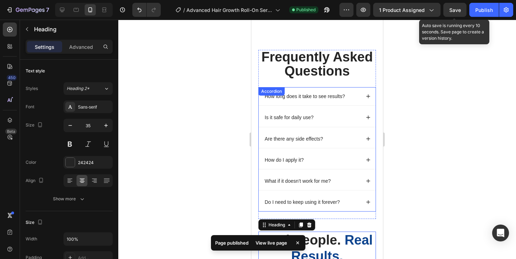
scroll to position [1298, 0]
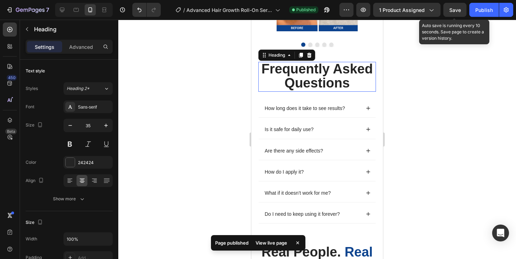
click at [353, 77] on p "⁠⁠⁠⁠⁠⁠⁠ Frequently Asked Questions" at bounding box center [317, 76] width 116 height 28
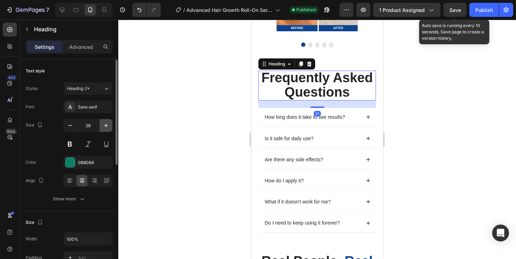
click at [109, 125] on icon "button" at bounding box center [105, 125] width 7 height 7
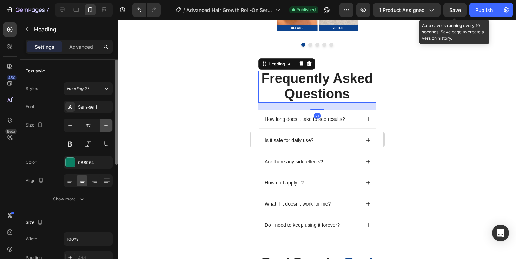
click at [109, 125] on icon "button" at bounding box center [105, 125] width 7 height 7
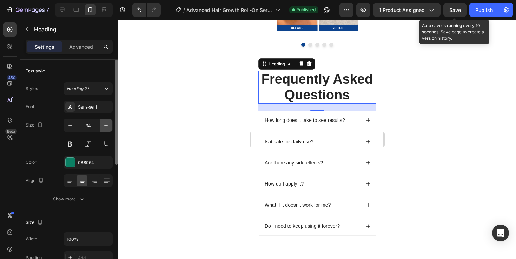
click at [109, 125] on icon "button" at bounding box center [105, 125] width 7 height 7
type input "36"
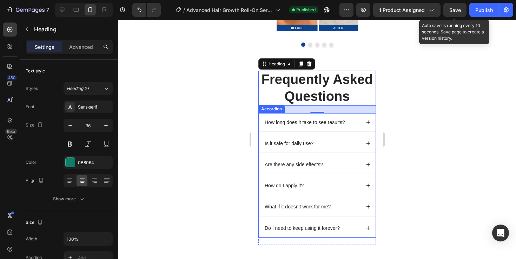
click at [419, 124] on div at bounding box center [317, 139] width 398 height 239
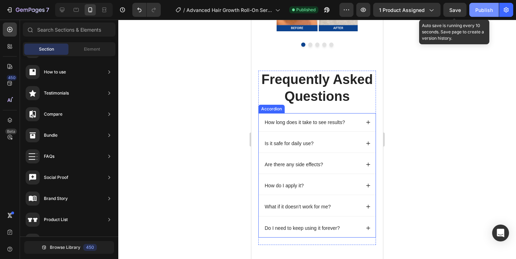
click at [483, 11] on div "Publish" at bounding box center [484, 9] width 18 height 7
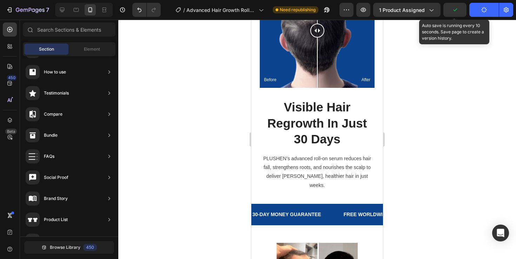
scroll to position [1005, 0]
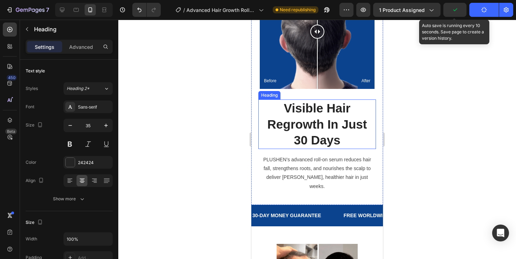
click at [348, 123] on h2 "Visible Hair Regrowth In Just 30 Days" at bounding box center [317, 123] width 118 height 49
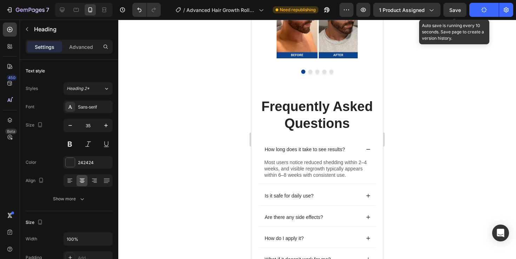
scroll to position [1307, 0]
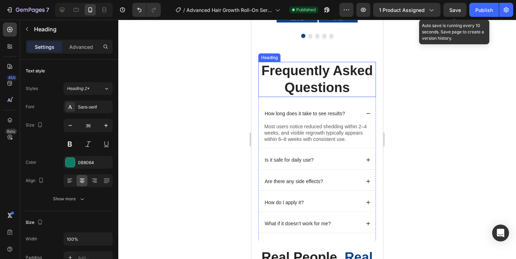
click at [354, 72] on h2 "Frequently Asked Questions" at bounding box center [317, 79] width 118 height 35
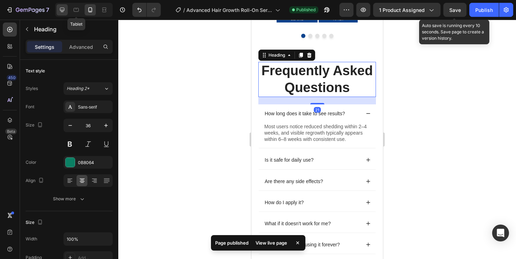
click at [60, 9] on icon at bounding box center [62, 10] width 5 height 5
type input "33"
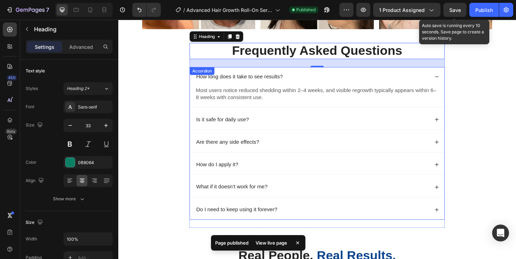
scroll to position [1329, 0]
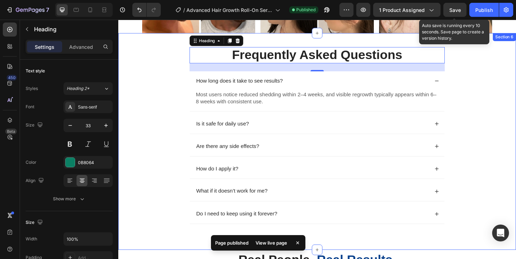
click at [515, 83] on div "Frequently Asked Questions Heading 21 How long does it take to see results? Mos…" at bounding box center [328, 148] width 407 height 201
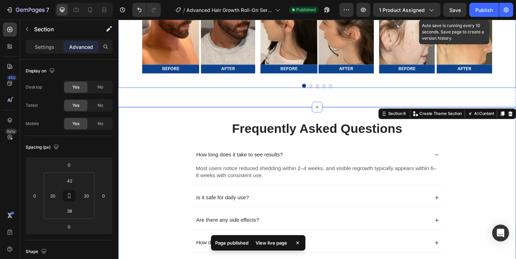
click at [220, 87] on div "Image Image Image Image Image [GEOGRAPHIC_DATA]" at bounding box center [328, 23] width 421 height 135
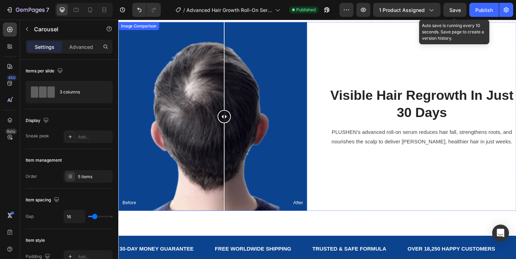
click at [230, 83] on div "Before After" at bounding box center [218, 122] width 200 height 200
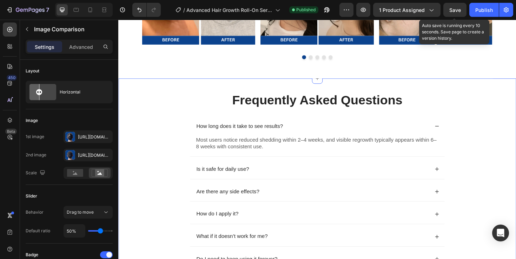
scroll to position [1344, 0]
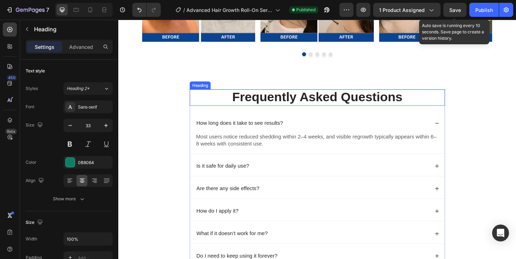
click at [261, 99] on span "Frequently Asked Questions" at bounding box center [329, 101] width 180 height 15
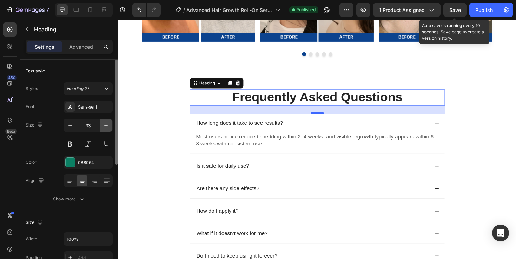
click at [105, 125] on icon "button" at bounding box center [106, 126] width 4 height 4
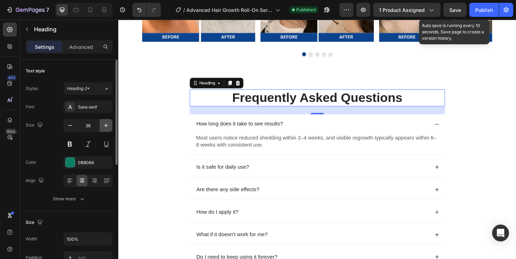
click at [105, 125] on icon "button" at bounding box center [106, 126] width 4 height 4
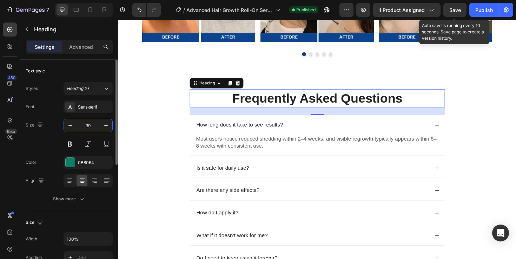
click at [77, 125] on input "39" at bounding box center [87, 125] width 23 height 13
click at [72, 125] on icon "button" at bounding box center [70, 125] width 7 height 7
click at [89, 6] on icon at bounding box center [90, 9] width 7 height 7
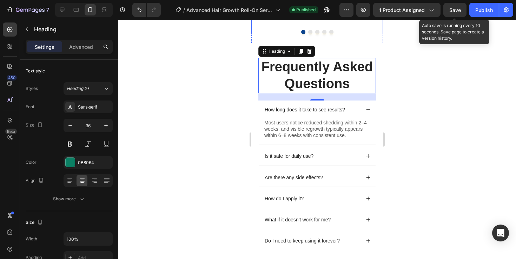
scroll to position [1316, 0]
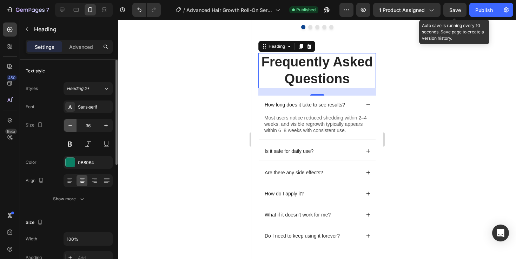
click at [68, 127] on icon "button" at bounding box center [70, 125] width 7 height 7
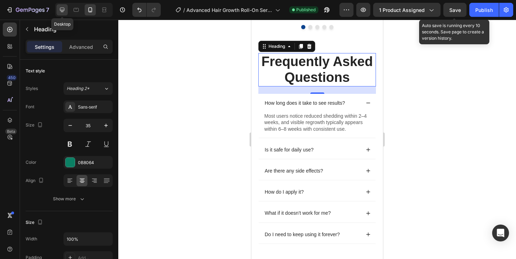
click at [63, 9] on icon at bounding box center [62, 10] width 5 height 5
type input "38"
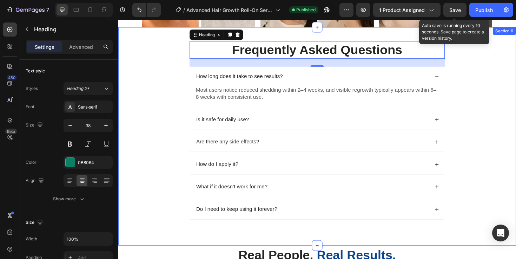
scroll to position [1345, 0]
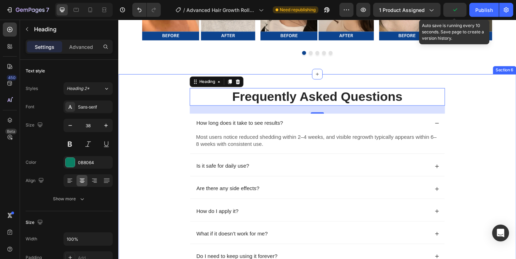
click at [511, 155] on div "Frequently Asked Questions Heading 24 How long does it take to see results? Mos…" at bounding box center [328, 193] width 407 height 203
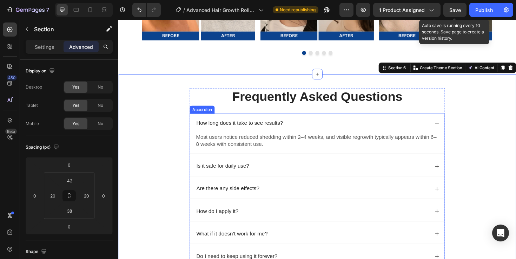
click at [457, 131] on icon at bounding box center [455, 129] width 5 height 5
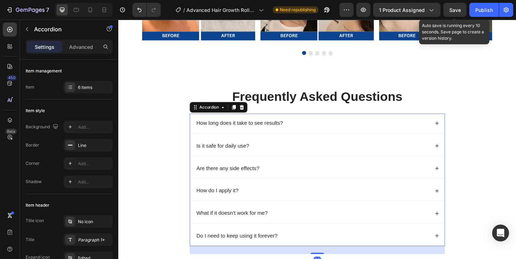
click at [515, 136] on div "Frequently Asked Questions Heading How long does it take to see results? Most u…" at bounding box center [328, 182] width 407 height 181
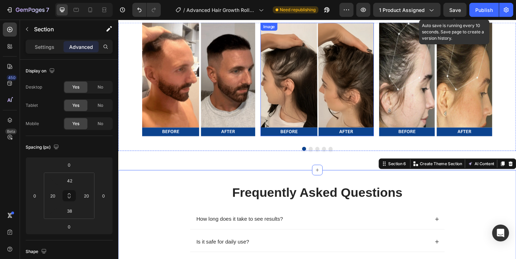
click at [301, 55] on img at bounding box center [329, 83] width 120 height 120
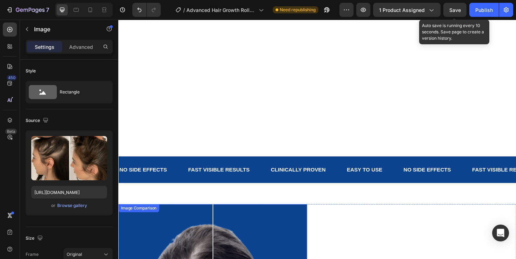
scroll to position [702, 0]
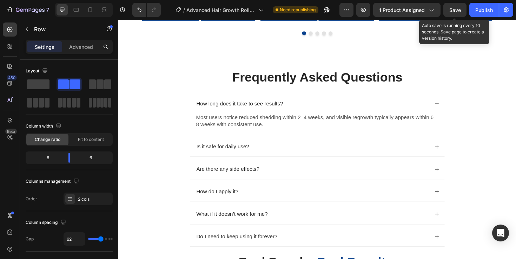
scroll to position [1374, 0]
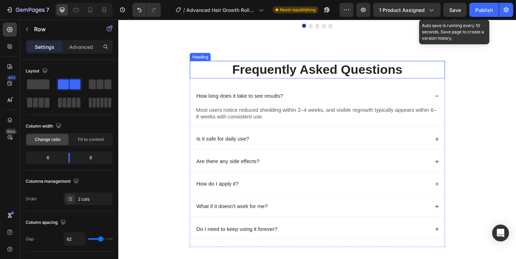
click at [271, 70] on span "Frequently Asked Questions" at bounding box center [329, 72] width 180 height 15
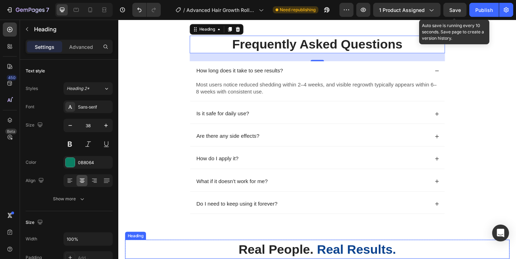
scroll to position [1396, 0]
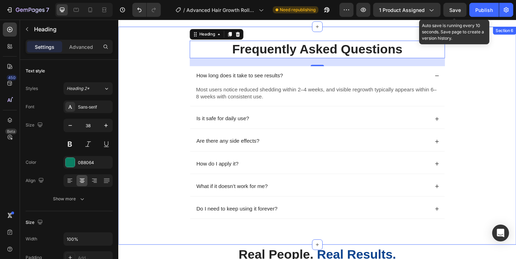
click at [508, 95] on div "Frequently Asked Questions Heading 24 How long does it take to see results? Mos…" at bounding box center [328, 143] width 407 height 203
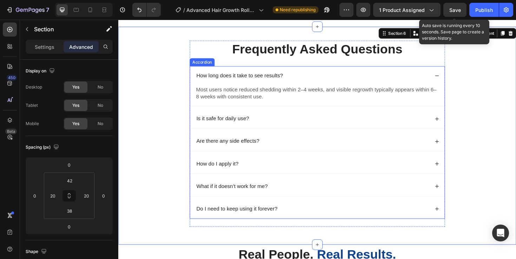
click at [453, 78] on div "How long does it take to see results?" at bounding box center [329, 79] width 270 height 21
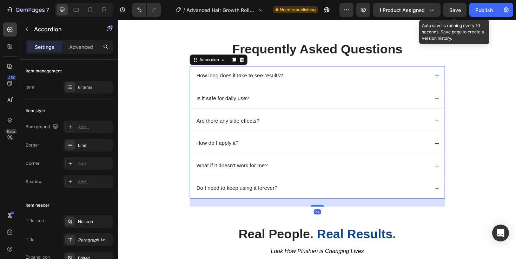
click at [502, 108] on div "Frequently Asked Questions Heading How long does it take to see results? Most u…" at bounding box center [328, 132] width 407 height 181
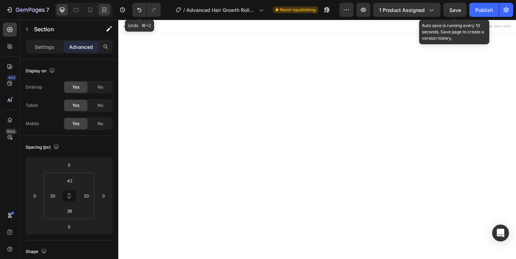
scroll to position [1396, 0]
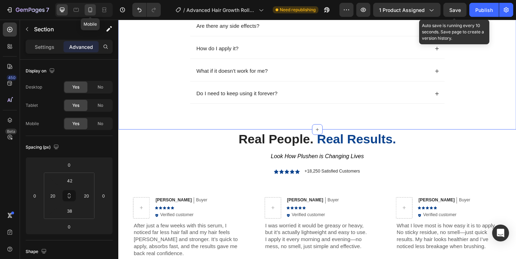
click at [89, 8] on icon at bounding box center [90, 9] width 7 height 7
type input "12"
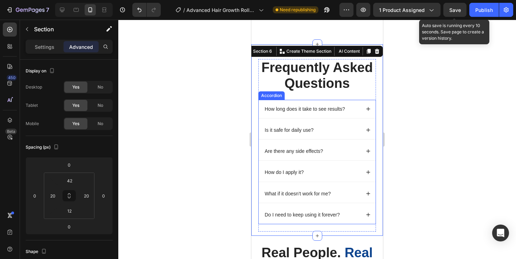
scroll to position [1297, 0]
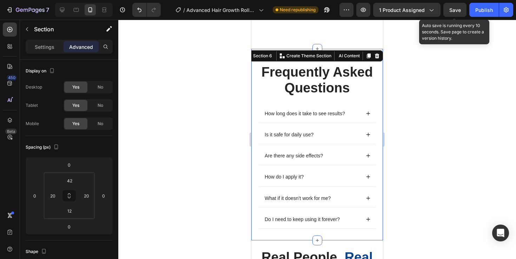
click at [429, 137] on div at bounding box center [317, 139] width 398 height 239
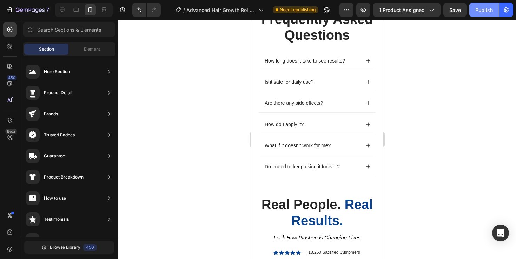
click at [482, 10] on div "Publish" at bounding box center [484, 9] width 18 height 7
click at [340, 62] on div "Frequently Asked Questions Heading How long does it take to see results? Is it …" at bounding box center [317, 91] width 132 height 191
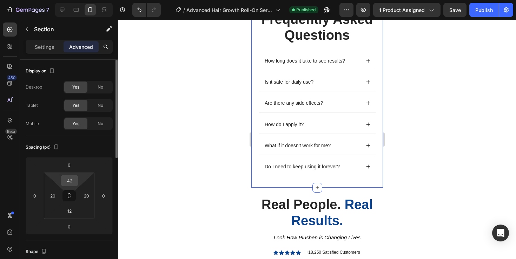
click at [72, 178] on input "42" at bounding box center [69, 180] width 14 height 11
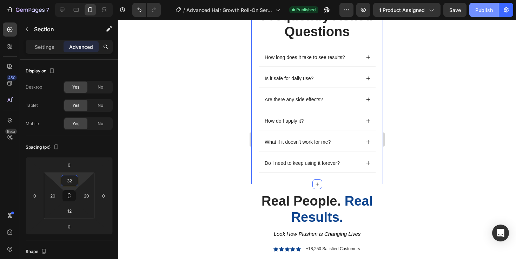
type input "32"
click at [481, 13] on div "Publish" at bounding box center [484, 9] width 18 height 7
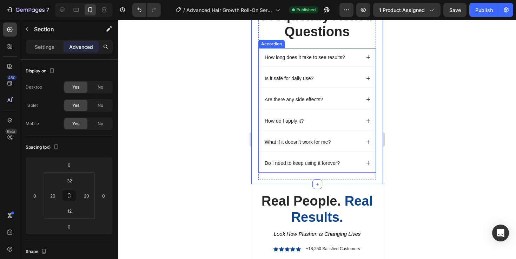
click at [348, 61] on div "How long does it take to see results?" at bounding box center [312, 57] width 97 height 8
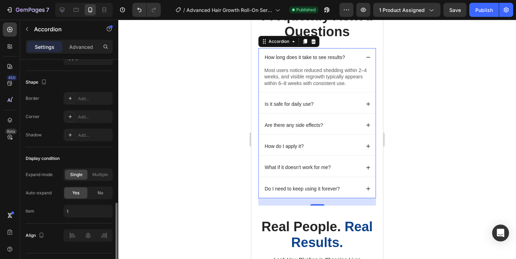
scroll to position [452, 0]
click at [72, 208] on input "1" at bounding box center [88, 210] width 49 height 13
click at [54, 204] on div "Item 1" at bounding box center [69, 210] width 87 height 13
click at [92, 193] on div "No" at bounding box center [100, 191] width 23 height 11
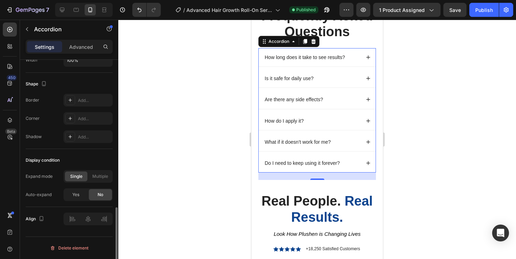
scroll to position [449, 0]
click at [475, 14] on button "Publish" at bounding box center [483, 10] width 29 height 14
click at [62, 10] on icon at bounding box center [62, 9] width 7 height 7
type input "8"
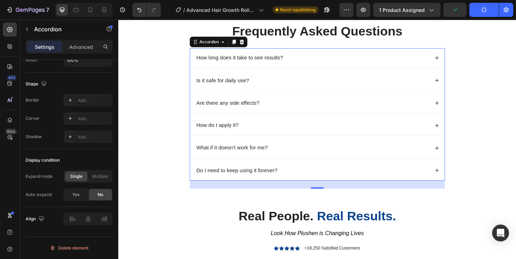
scroll to position [1420, 0]
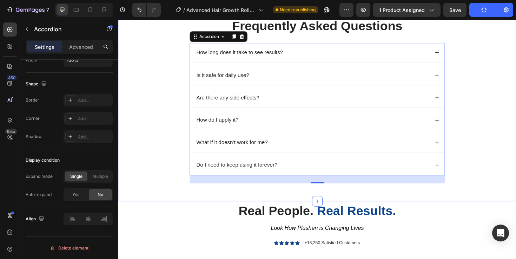
click at [504, 144] on div "Frequently Asked Questions Heading How long does it take to see results? Is it …" at bounding box center [328, 107] width 407 height 181
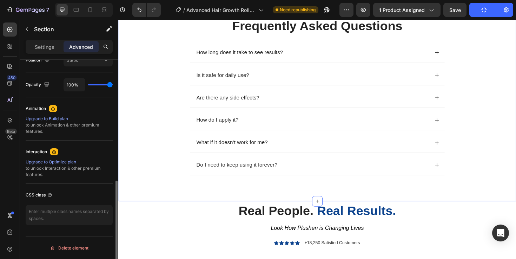
scroll to position [0, 0]
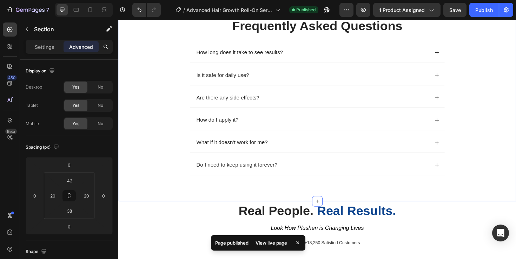
click at [335, 9] on div "/ Advanced Hair Growth Roll-On Serum Published" at bounding box center [252, 10] width 173 height 14
click at [330, 9] on icon "button" at bounding box center [326, 9] width 7 height 7
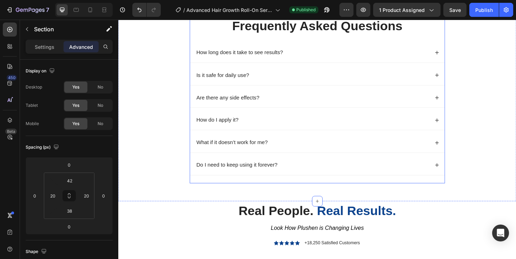
scroll to position [1388, 0]
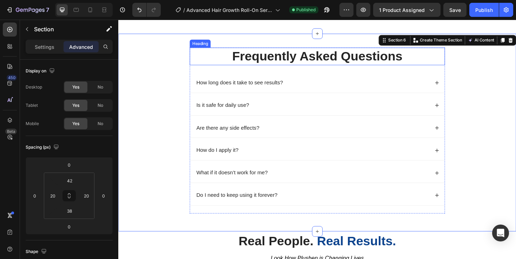
click at [289, 59] on span "Frequently Asked Questions" at bounding box center [329, 58] width 180 height 15
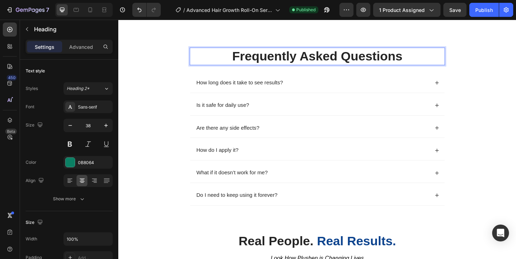
click at [289, 59] on span "Frequently Asked Questions" at bounding box center [329, 58] width 180 height 15
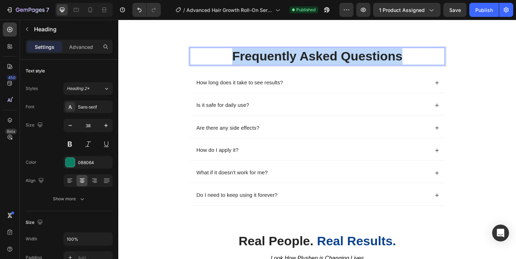
click at [289, 59] on span "Frequently Asked Questions" at bounding box center [329, 58] width 180 height 15
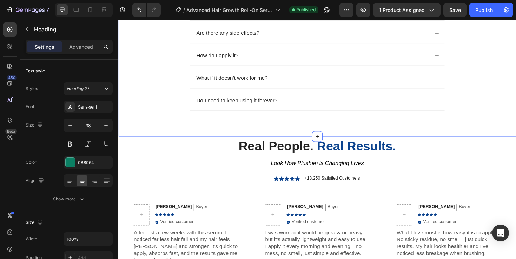
click at [512, 90] on div "FAQ Heading 24 How long does it take to see results? Is it safe for daily use? …" at bounding box center [328, 39] width 407 height 181
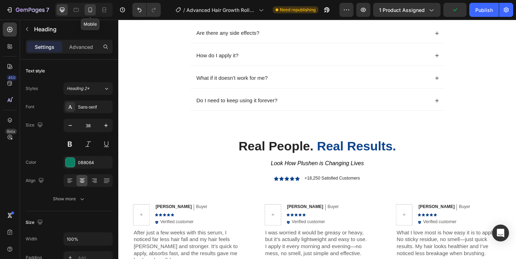
click at [91, 12] on icon at bounding box center [90, 9] width 7 height 7
type input "35"
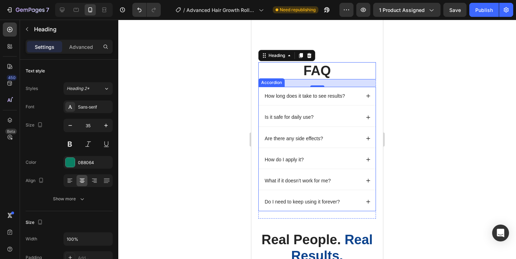
scroll to position [1290, 0]
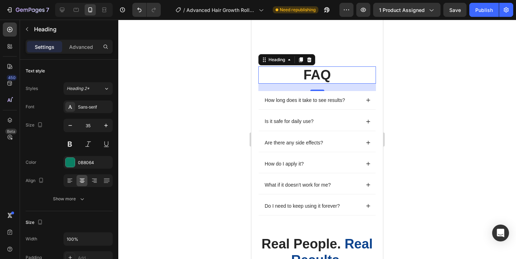
click at [434, 122] on div at bounding box center [317, 139] width 398 height 239
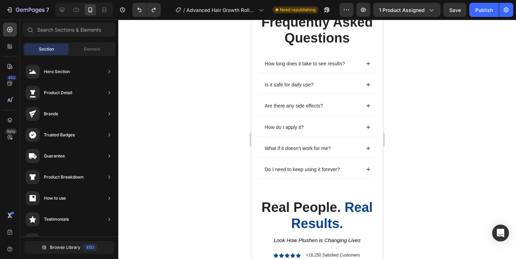
click at [453, 95] on div at bounding box center [317, 139] width 398 height 239
click at [480, 9] on div "Publish" at bounding box center [484, 9] width 18 height 7
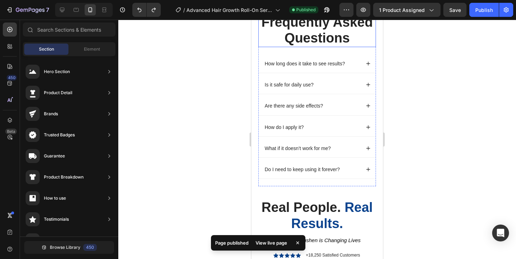
click at [348, 46] on span "Frequently Asked Questions" at bounding box center [316, 30] width 111 height 31
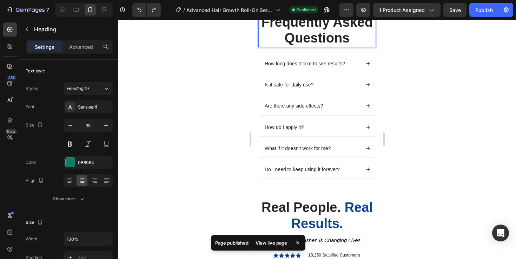
click at [348, 46] on span "Frequently Asked Questions" at bounding box center [316, 30] width 111 height 31
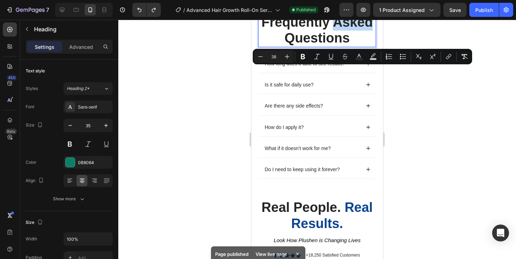
click at [348, 46] on span "Frequently Asked Questions" at bounding box center [316, 30] width 111 height 31
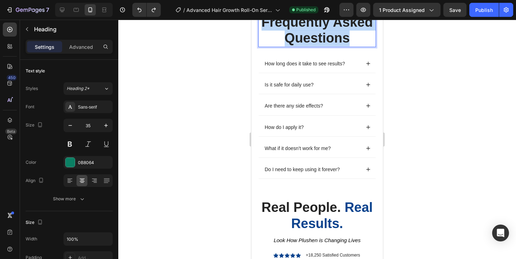
click at [348, 46] on span "Frequently Asked Questions" at bounding box center [316, 30] width 111 height 31
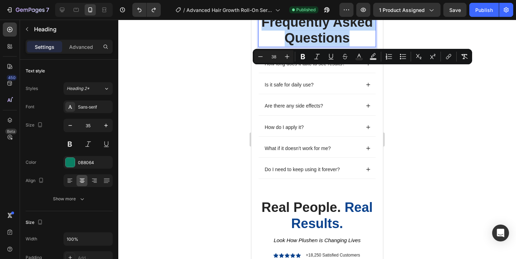
copy span "Frequently Asked Questions"
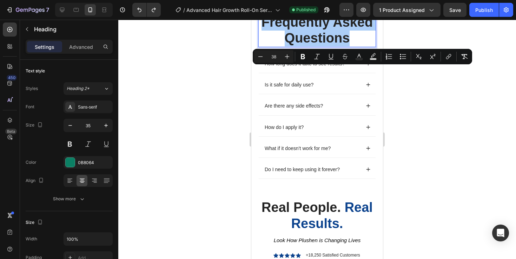
click at [473, 103] on div at bounding box center [317, 139] width 398 height 239
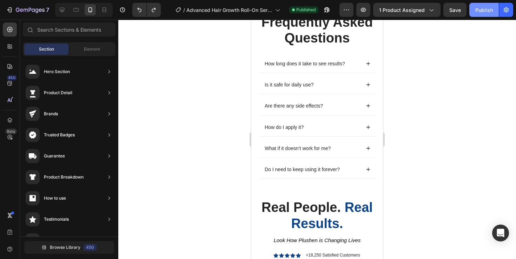
click at [486, 11] on div "Publish" at bounding box center [484, 9] width 18 height 7
click at [364, 10] on icon "button" at bounding box center [363, 10] width 2 height 2
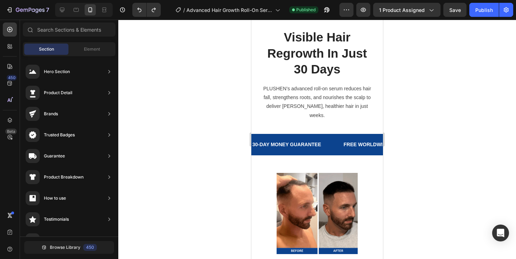
scroll to position [0, 0]
click at [85, 51] on span "Element" at bounding box center [92, 49] width 16 height 6
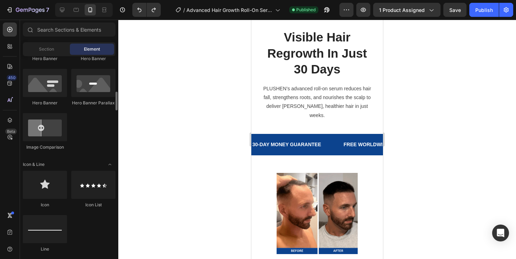
scroll to position [354, 0]
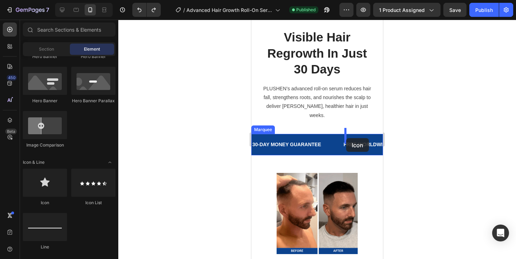
drag, startPoint x: 302, startPoint y: 203, endPoint x: 346, endPoint y: 138, distance: 78.2
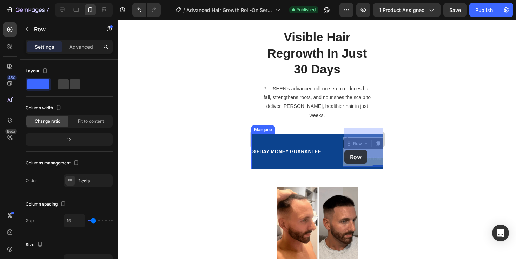
drag, startPoint x: 350, startPoint y: 133, endPoint x: 346, endPoint y: 149, distance: 16.5
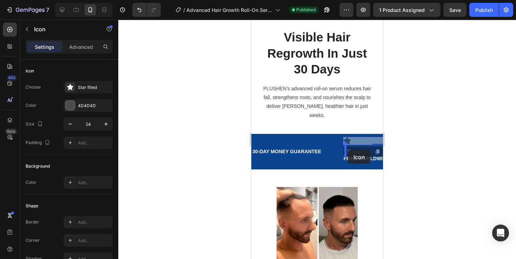
drag, startPoint x: 350, startPoint y: 132, endPoint x: 348, endPoint y: 150, distance: 18.4
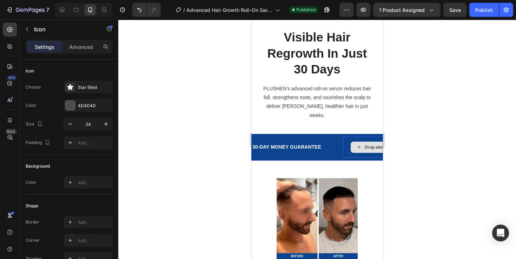
click at [370, 144] on div "Drop element here" at bounding box center [379, 147] width 72 height 21
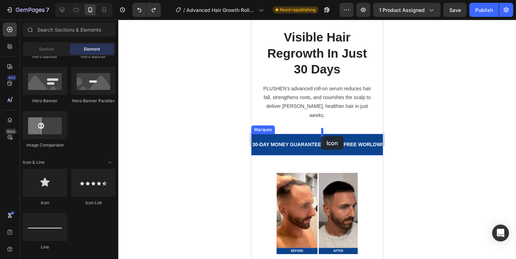
drag, startPoint x: 302, startPoint y: 206, endPoint x: 321, endPoint y: 136, distance: 72.4
click at [424, 133] on div at bounding box center [317, 139] width 398 height 239
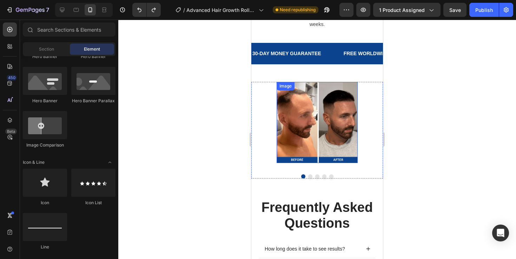
scroll to position [1172, 0]
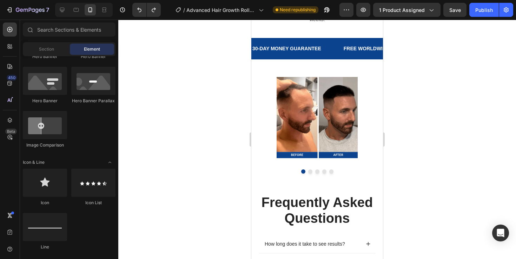
click at [420, 148] on div at bounding box center [317, 139] width 398 height 239
click at [478, 11] on div "Publish" at bounding box center [484, 9] width 18 height 7
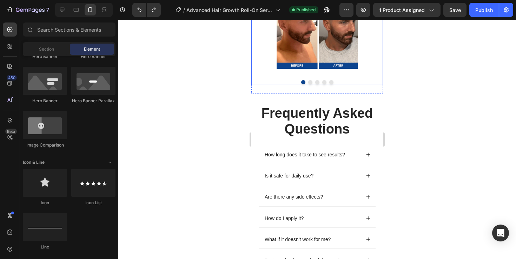
scroll to position [1297, 0]
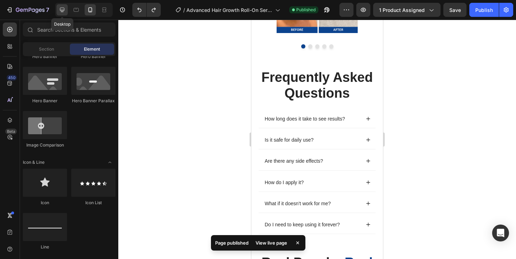
click at [64, 10] on icon at bounding box center [62, 10] width 5 height 5
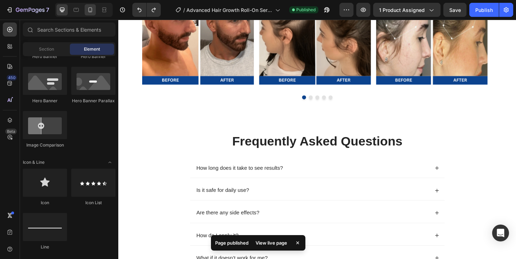
scroll to position [1346, 0]
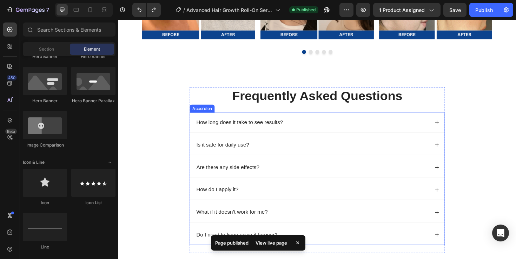
click at [454, 130] on icon at bounding box center [455, 128] width 5 height 5
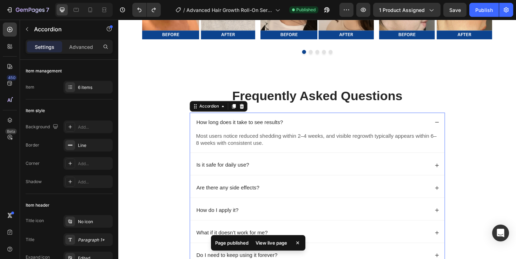
click at [454, 130] on icon at bounding box center [455, 128] width 5 height 5
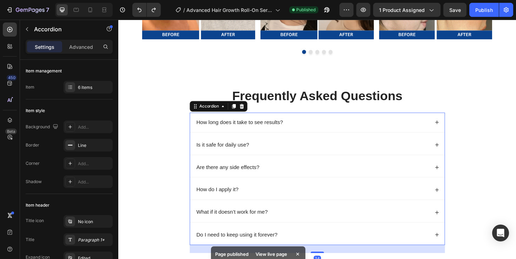
click at [454, 145] on div "Is it safe for daily use?" at bounding box center [329, 152] width 270 height 21
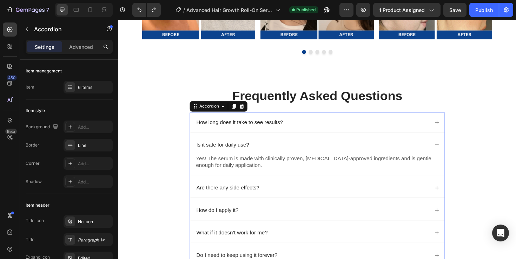
click at [454, 152] on icon at bounding box center [455, 151] width 5 height 5
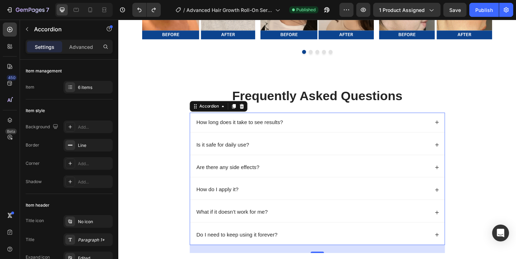
click at [452, 172] on div "Are there any side effects?" at bounding box center [329, 176] width 270 height 21
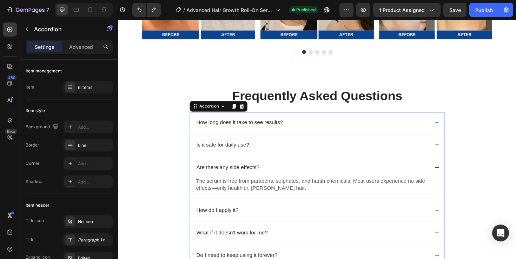
click at [452, 176] on div "Are there any side effects?" at bounding box center [329, 176] width 270 height 21
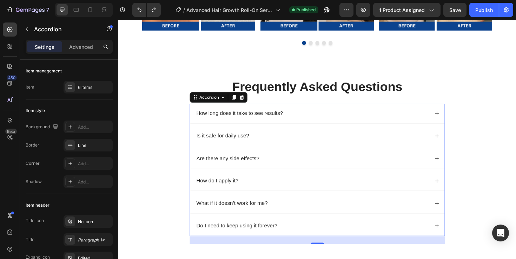
scroll to position [1359, 0]
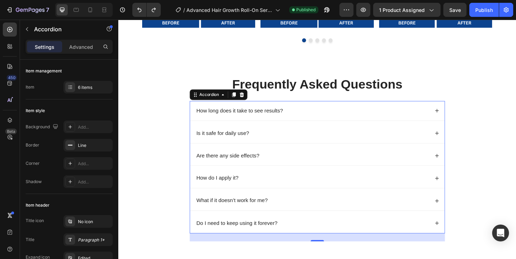
click at [451, 186] on div "How do I apply it?" at bounding box center [329, 187] width 270 height 21
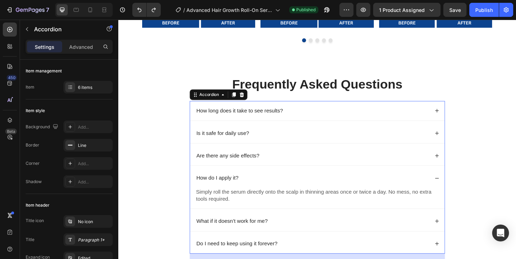
click at [451, 186] on div "How do I apply it?" at bounding box center [329, 187] width 270 height 21
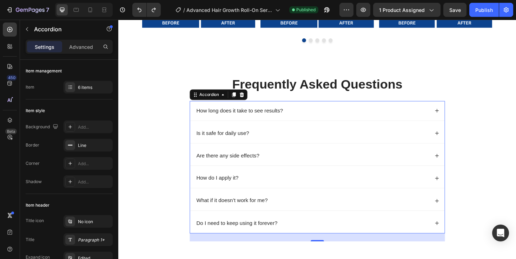
scroll to position [1382, 0]
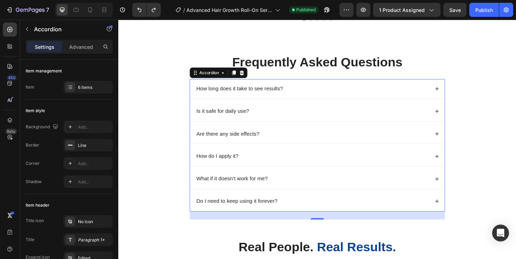
click at [451, 186] on div "What if it doesn’t work for me?" at bounding box center [329, 188] width 270 height 21
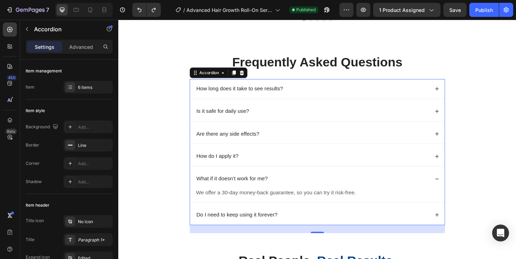
click at [451, 186] on div "What if it doesn’t work for me?" at bounding box center [329, 188] width 270 height 21
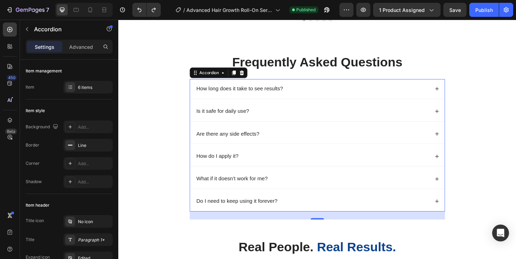
click at [446, 203] on div "Do I need to keep using it forever?" at bounding box center [329, 211] width 270 height 21
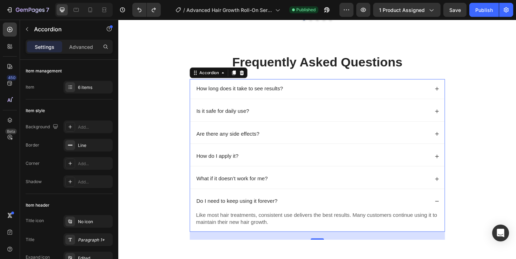
click at [446, 203] on div "Do I need to keep using it forever?" at bounding box center [329, 211] width 270 height 21
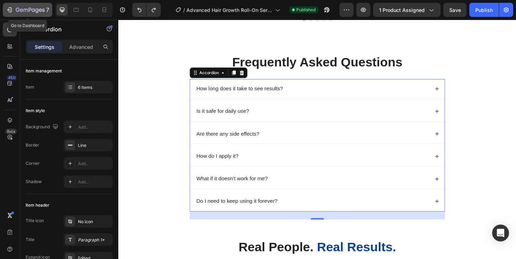
click at [6, 6] on div "7" at bounding box center [27, 10] width 43 height 8
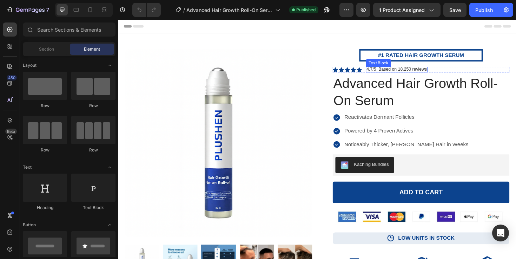
click at [421, 73] on p "4.7/5 Based on 18.250 reviews" at bounding box center [413, 72] width 64 height 6
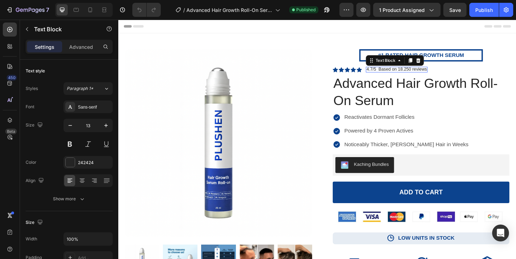
click at [421, 72] on p "4.7/5 Based on 18.250 reviews" at bounding box center [413, 72] width 64 height 6
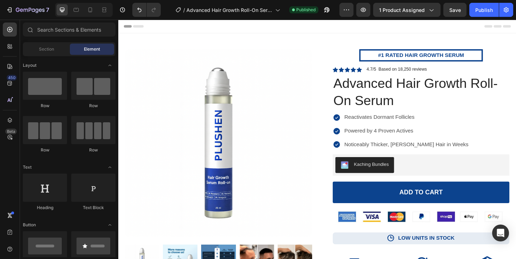
click at [397, 27] on div "Header" at bounding box center [329, 27] width 410 height 14
click at [487, 9] on div "Publish" at bounding box center [484, 9] width 18 height 7
click at [10, 5] on button "7" at bounding box center [27, 10] width 49 height 14
